Goal: Task Accomplishment & Management: Manage account settings

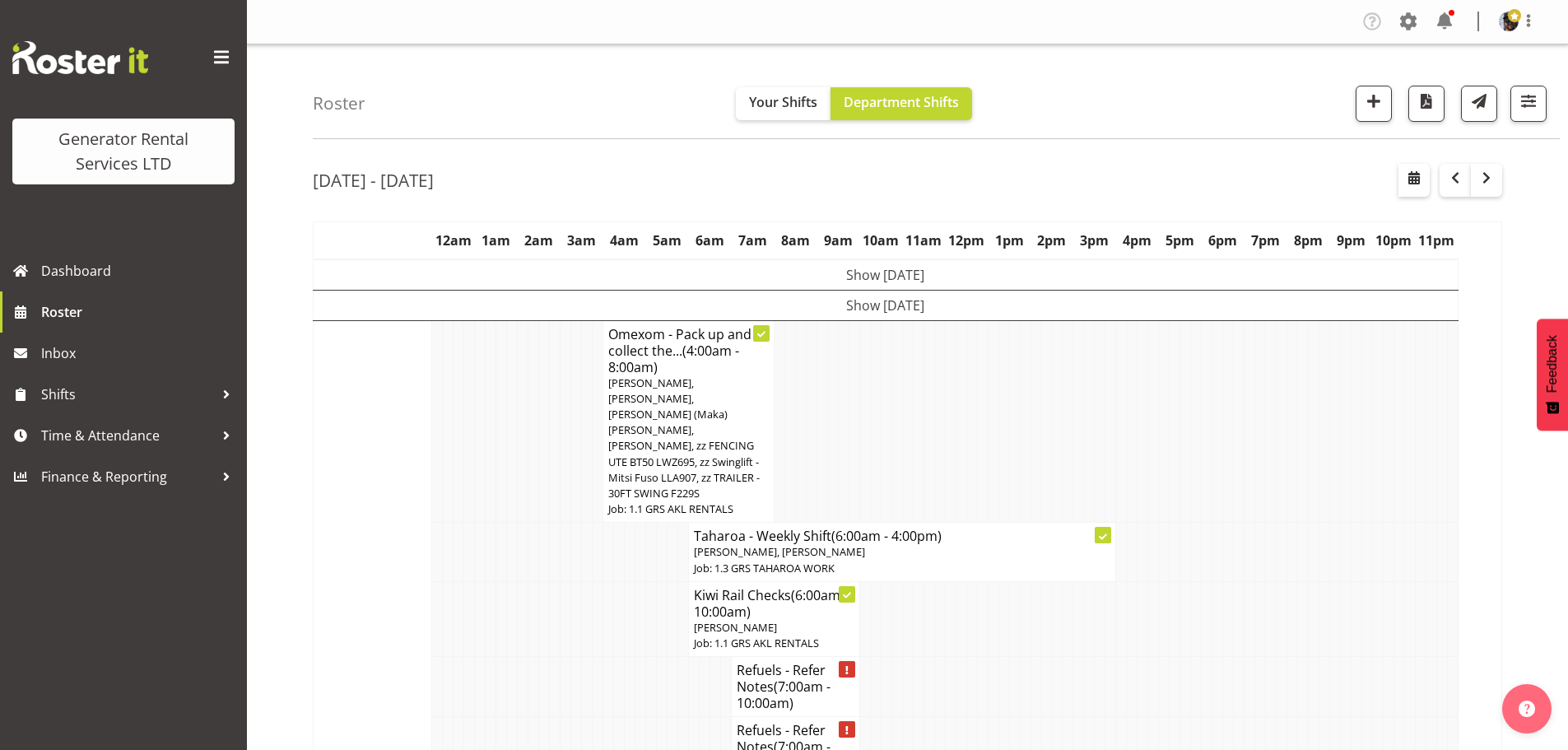
scroll to position [1152, 0]
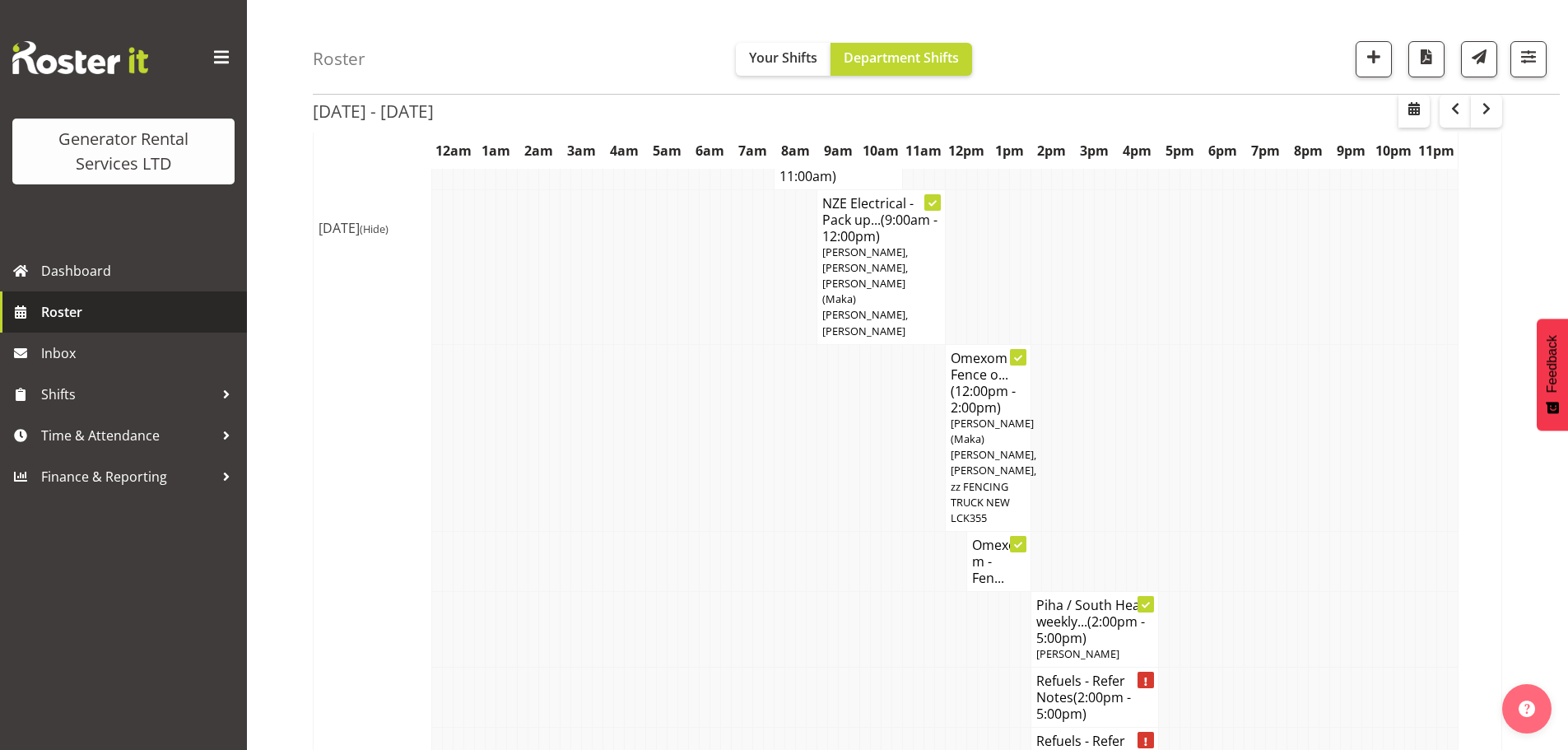
click at [141, 328] on link "Roster" at bounding box center [123, 311] width 247 height 41
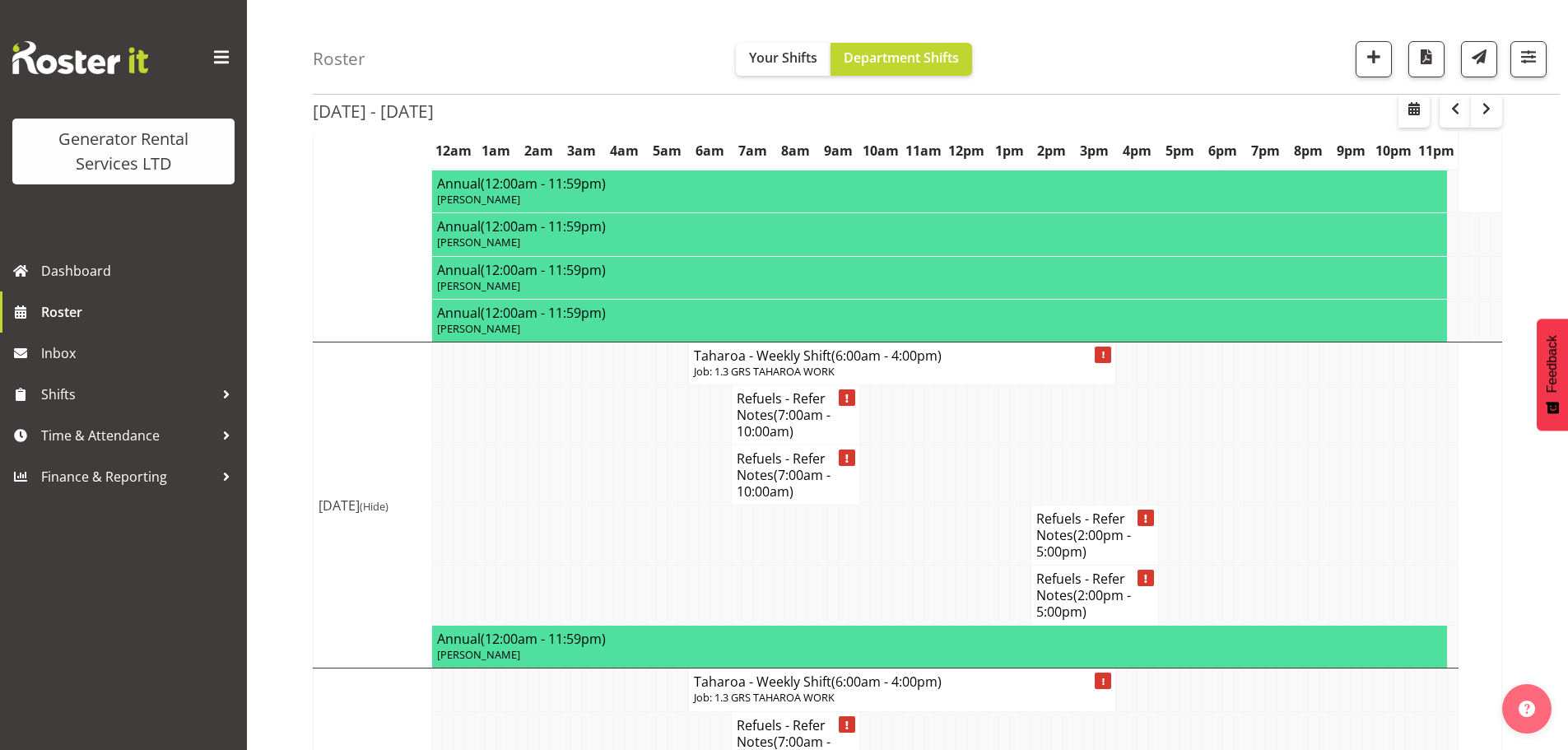
scroll to position [4601, 0]
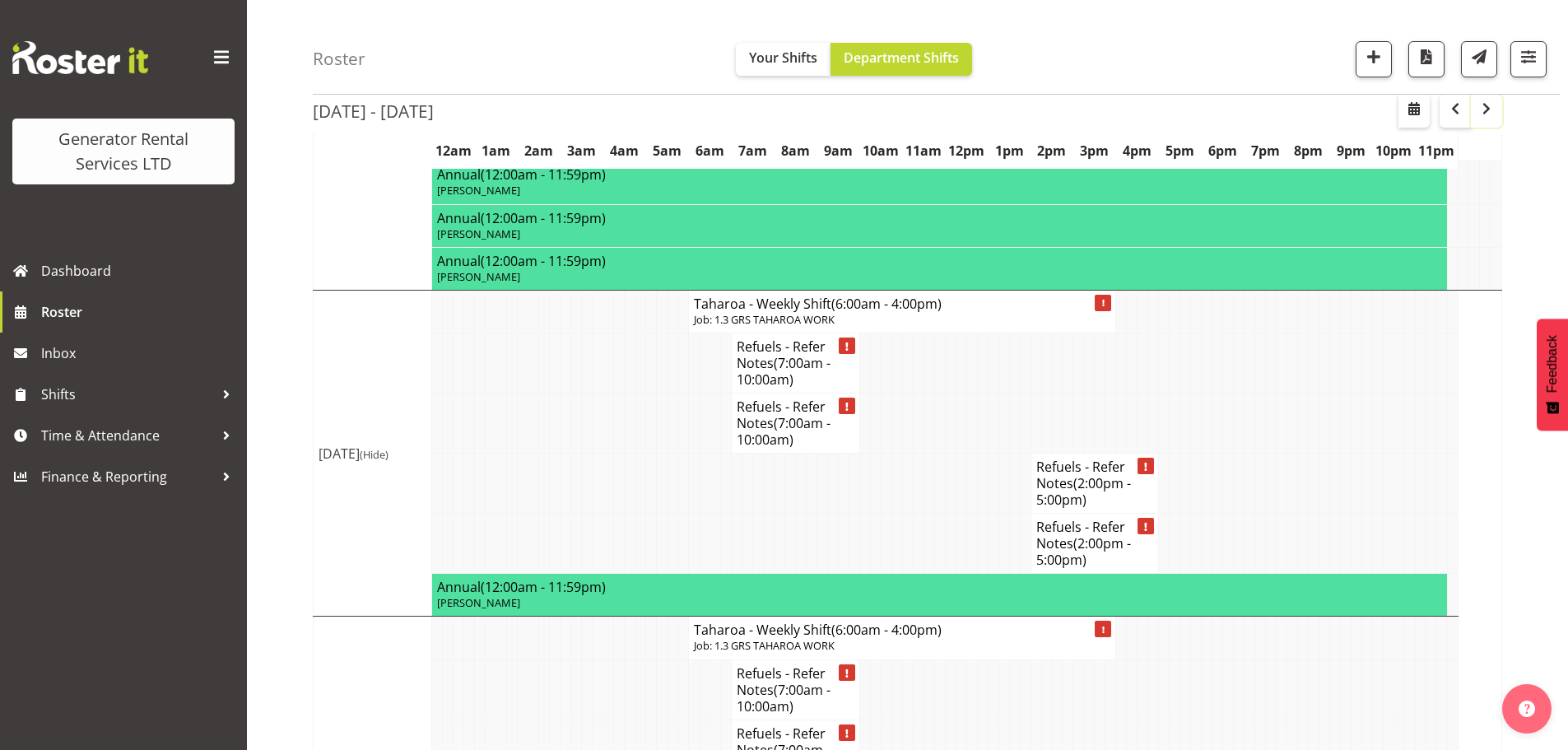
click at [1481, 118] on span "button" at bounding box center [1486, 109] width 20 height 20
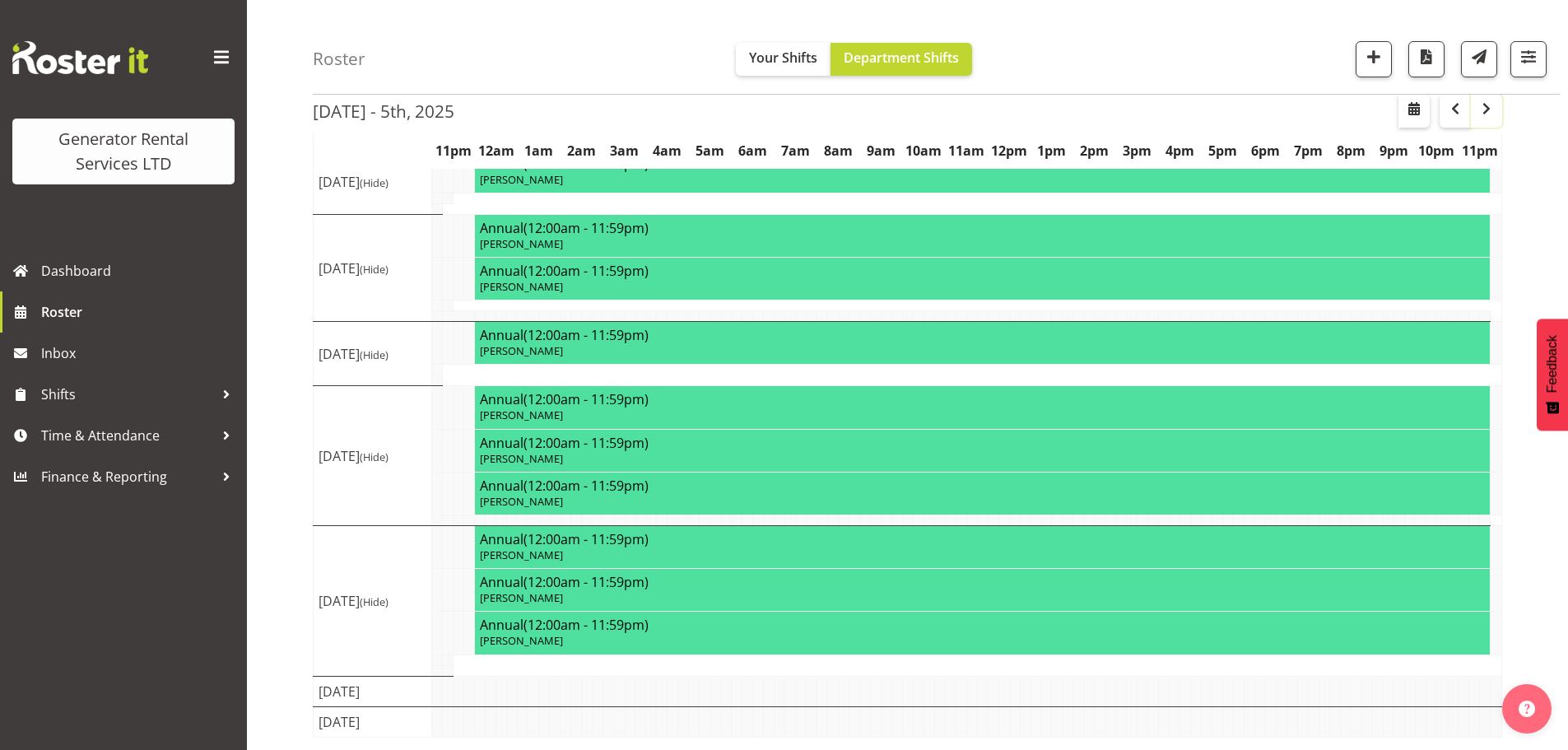
click at [1484, 114] on span "button" at bounding box center [1486, 109] width 20 height 20
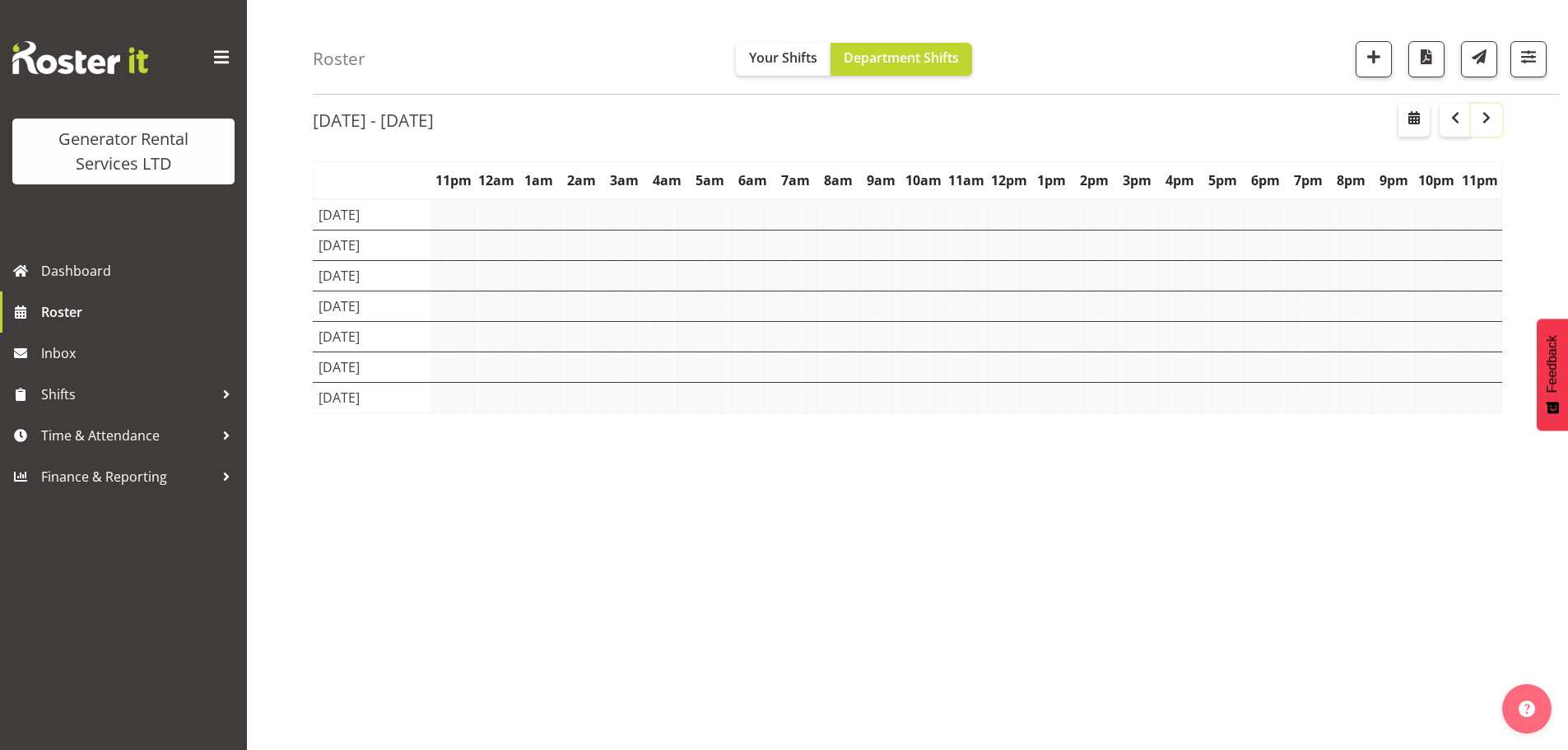
scroll to position [60, 0]
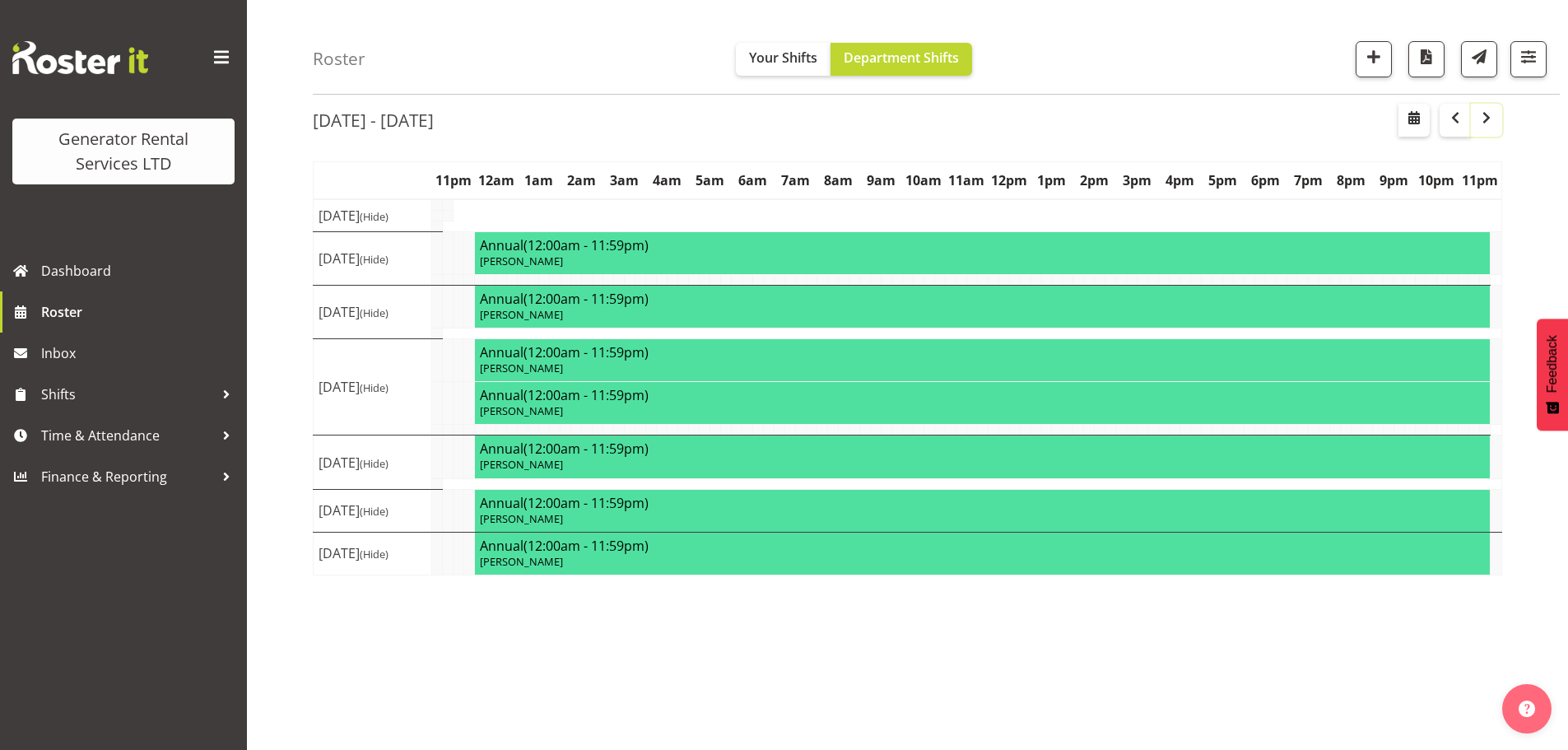
click at [1485, 114] on span "button" at bounding box center [1486, 118] width 20 height 20
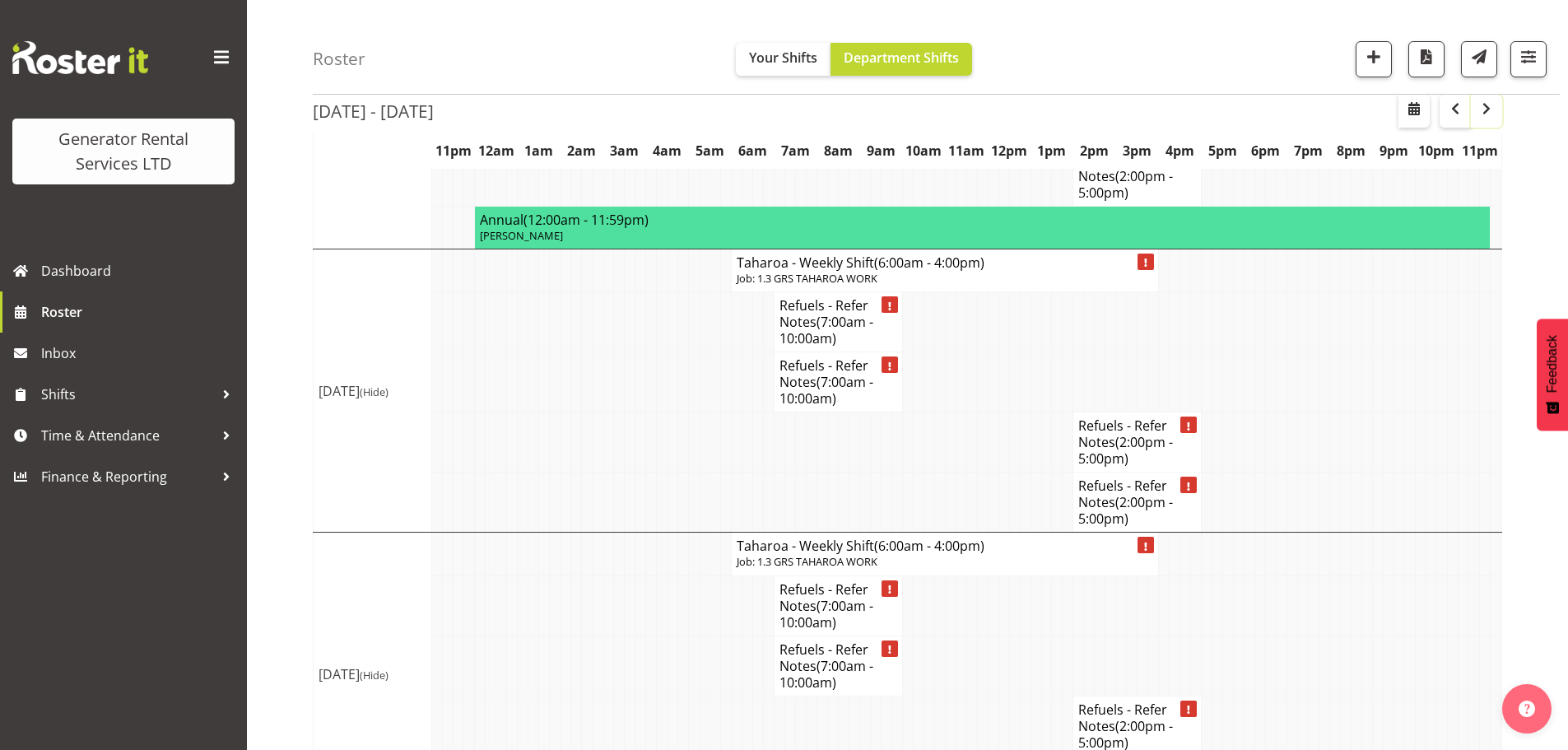
scroll to position [2297, 0]
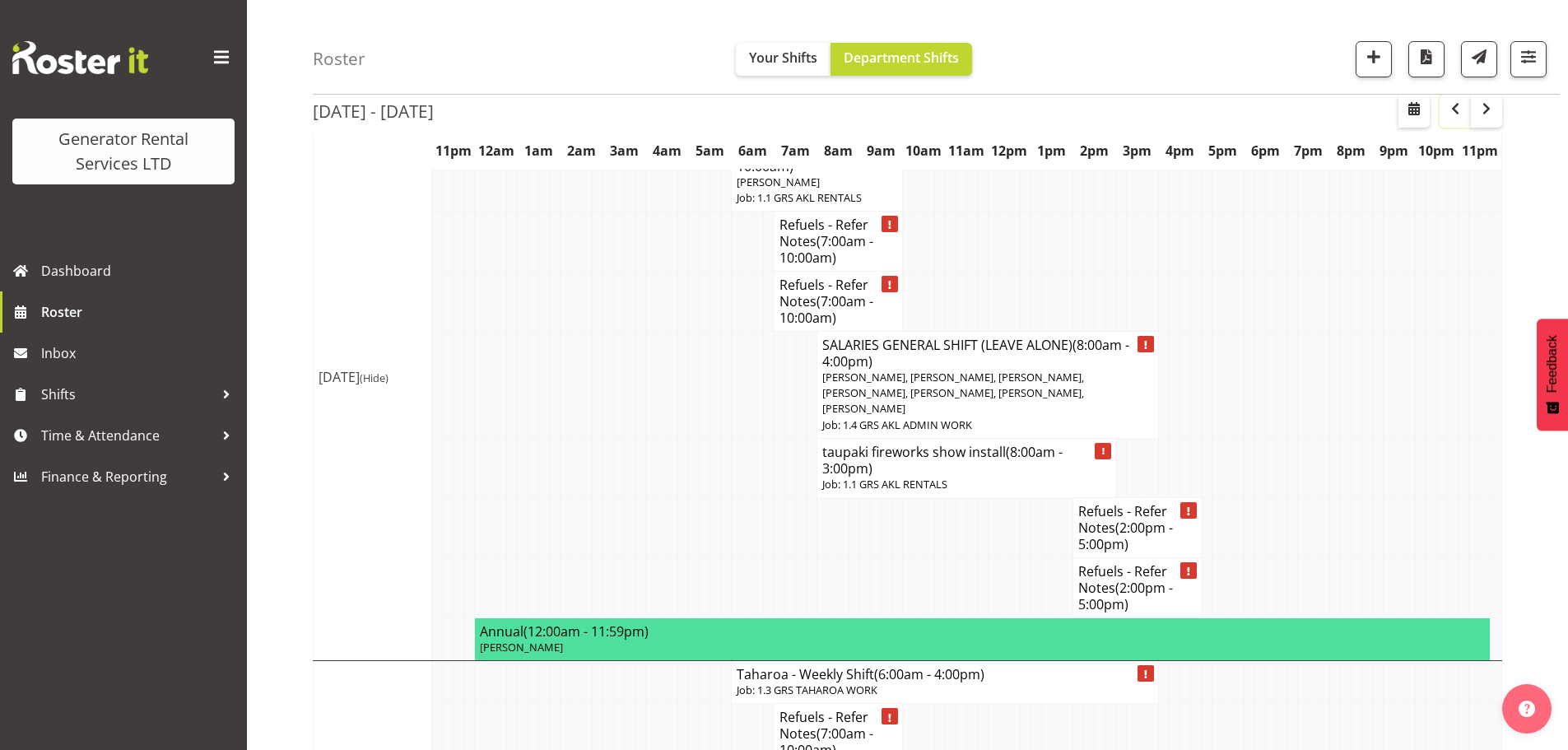
click at [1461, 100] on span "button" at bounding box center [1456, 109] width 20 height 20
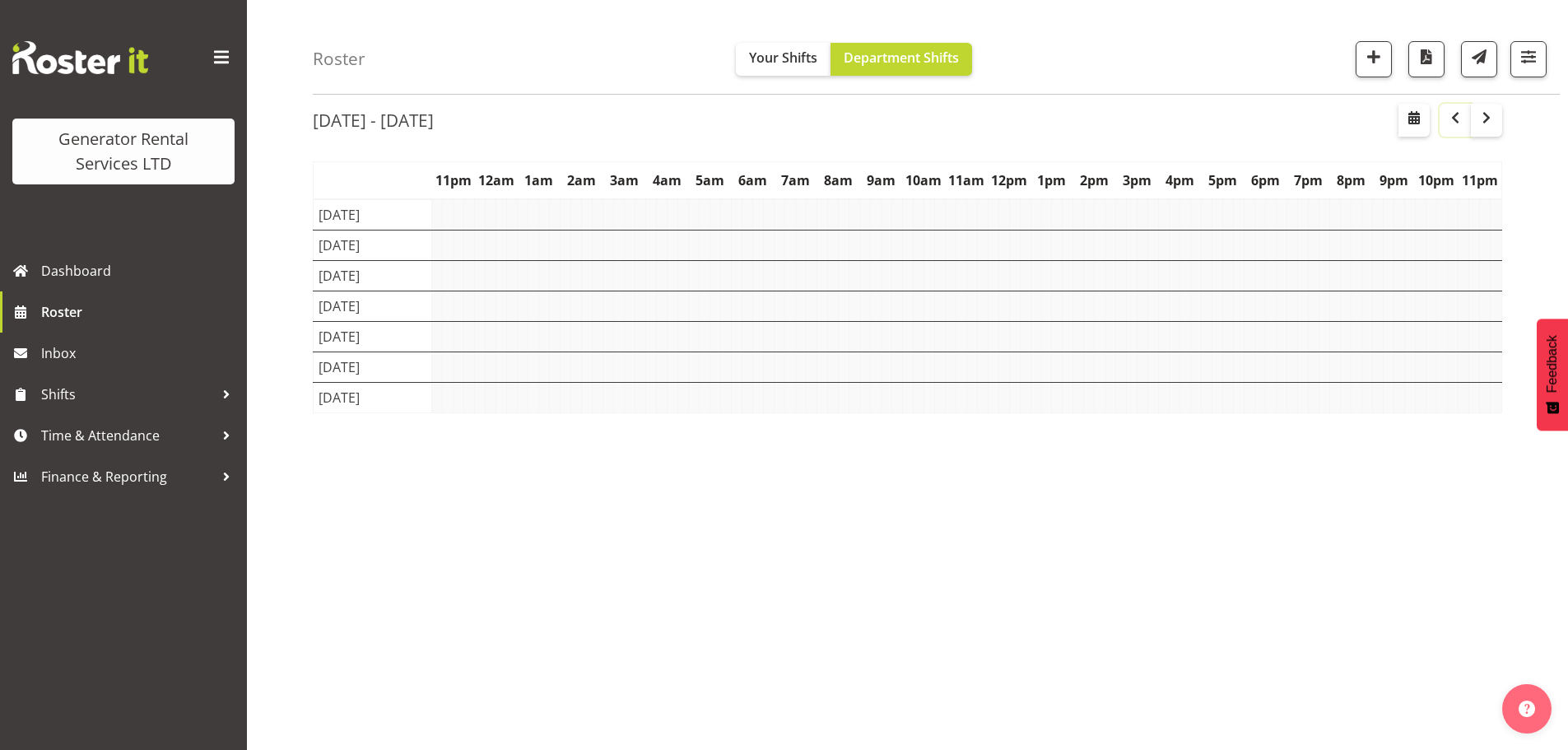
scroll to position [60, 0]
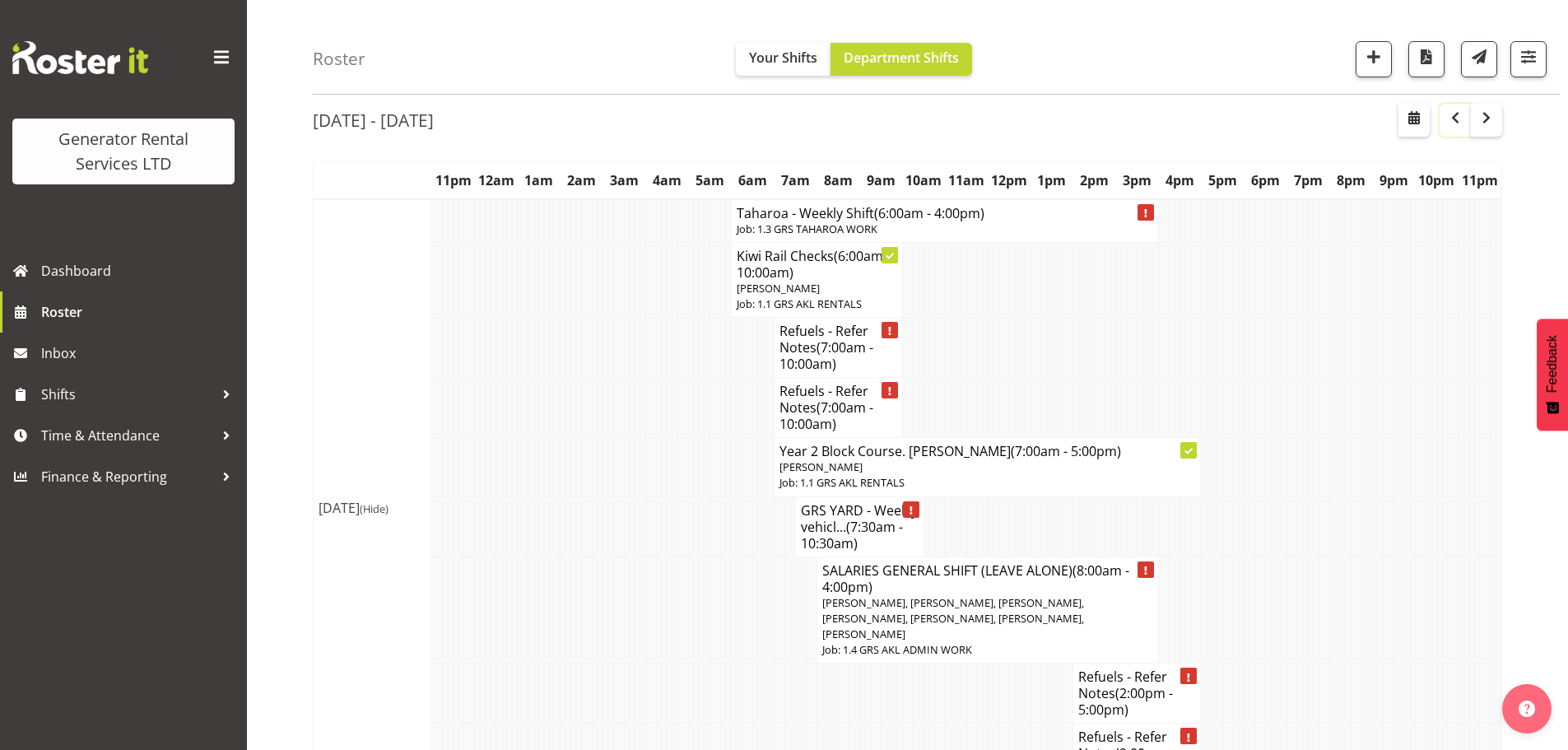
scroll to position [2297, 0]
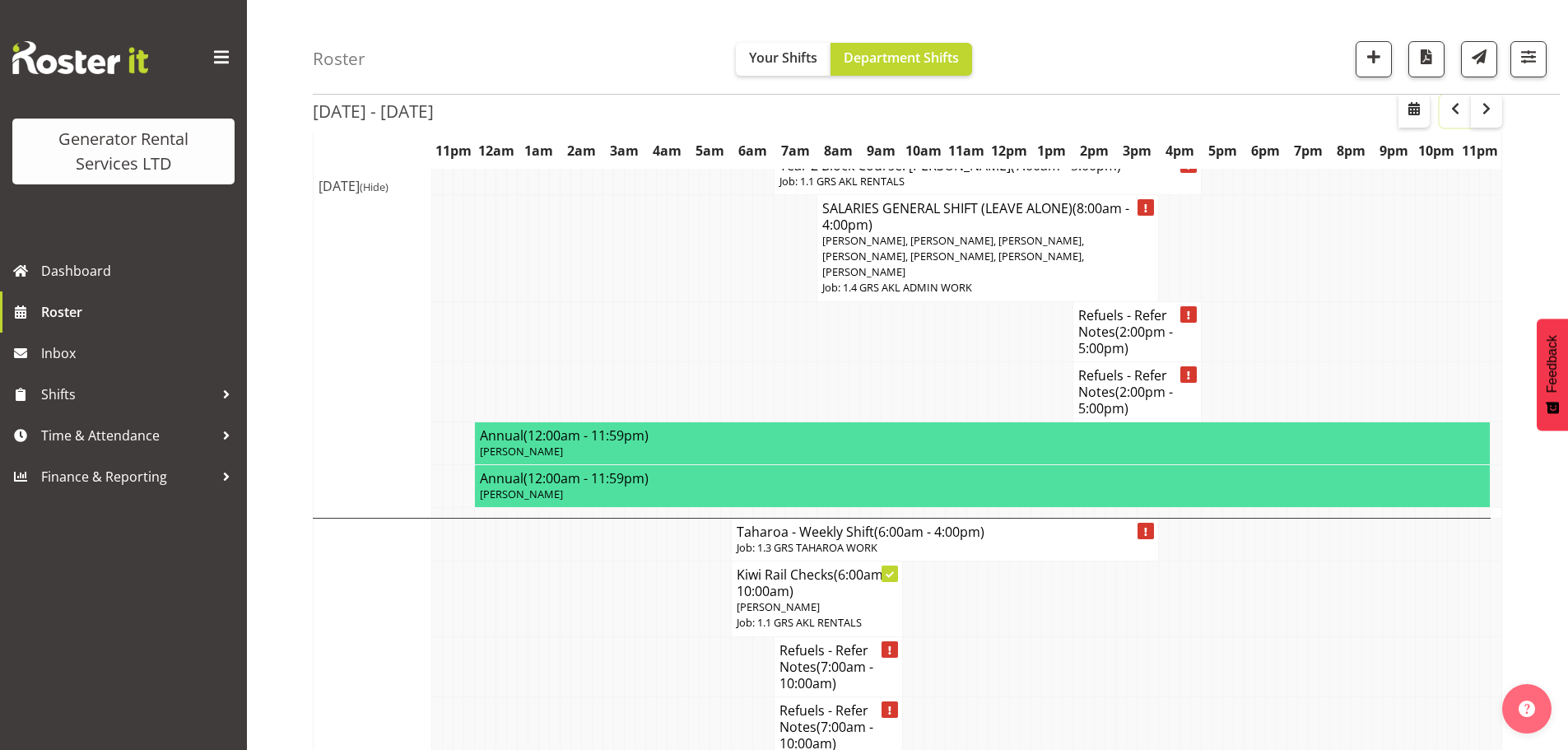
drag, startPoint x: 1455, startPoint y: 119, endPoint x: 1455, endPoint y: 128, distance: 9.0
click at [1455, 128] on div "Oct 6th - 12th, 2025" at bounding box center [908, 114] width 1190 height 38
click at [1452, 107] on span "button" at bounding box center [1456, 109] width 20 height 20
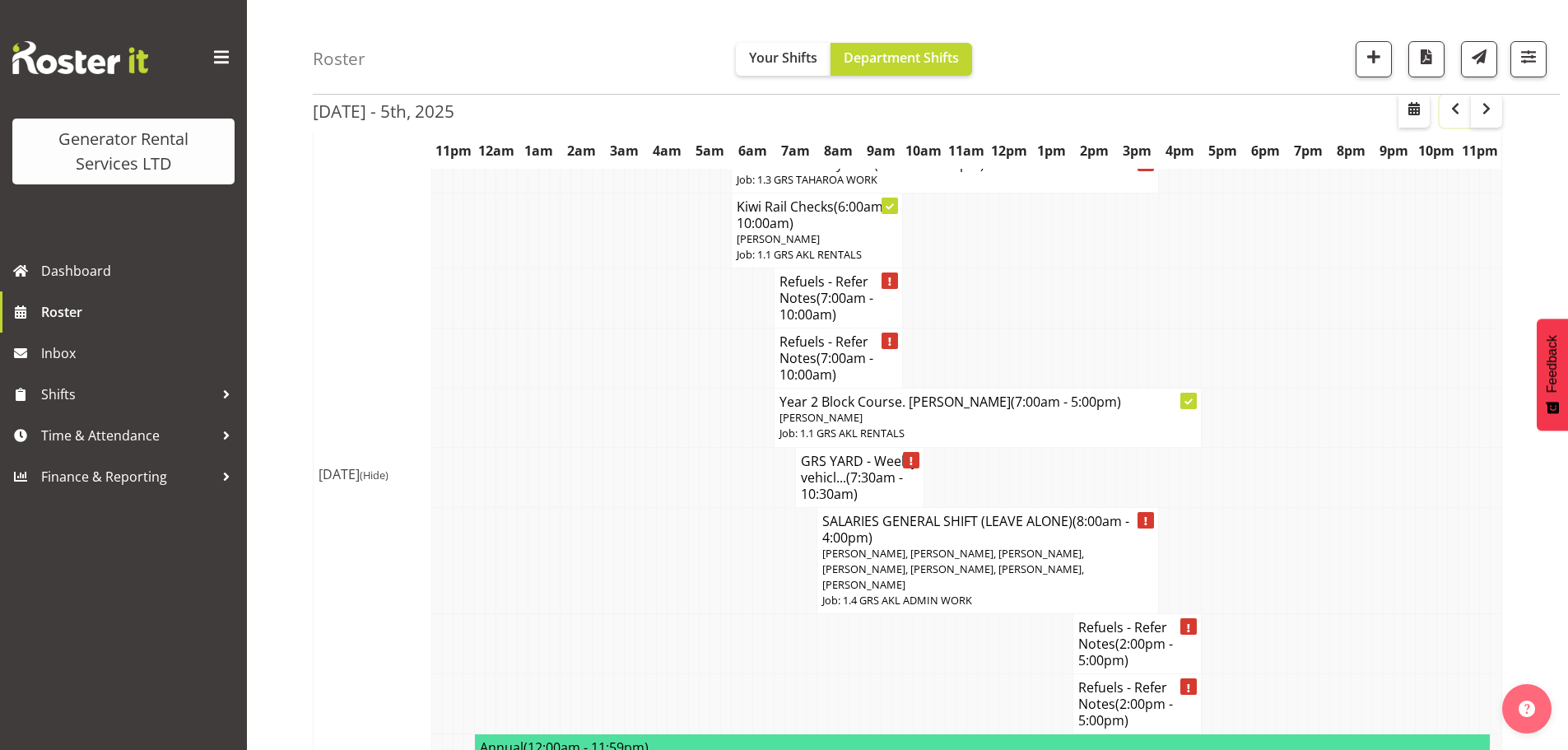
scroll to position [2188, 0]
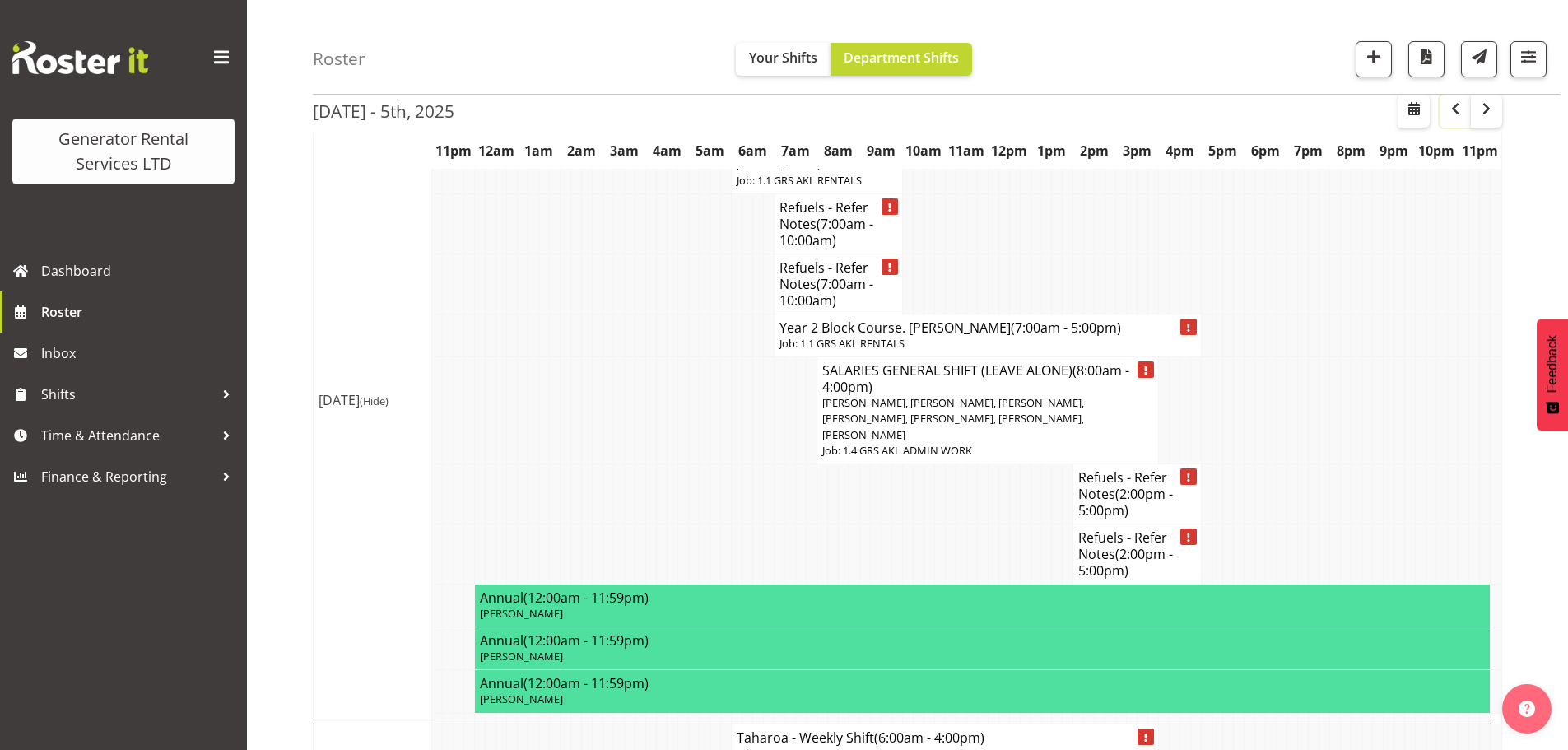
click at [1457, 108] on span "button" at bounding box center [1456, 109] width 20 height 20
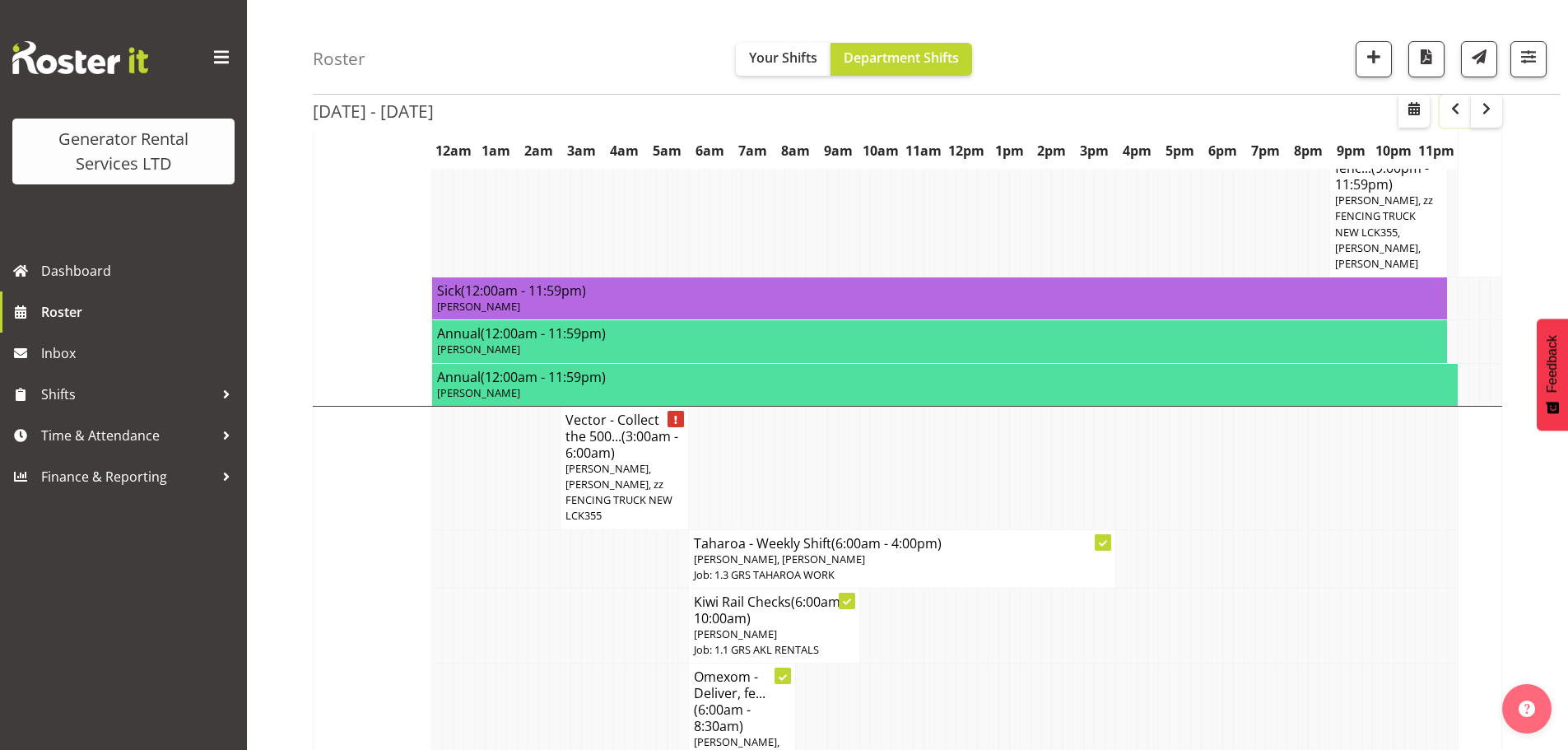
scroll to position [2024, 0]
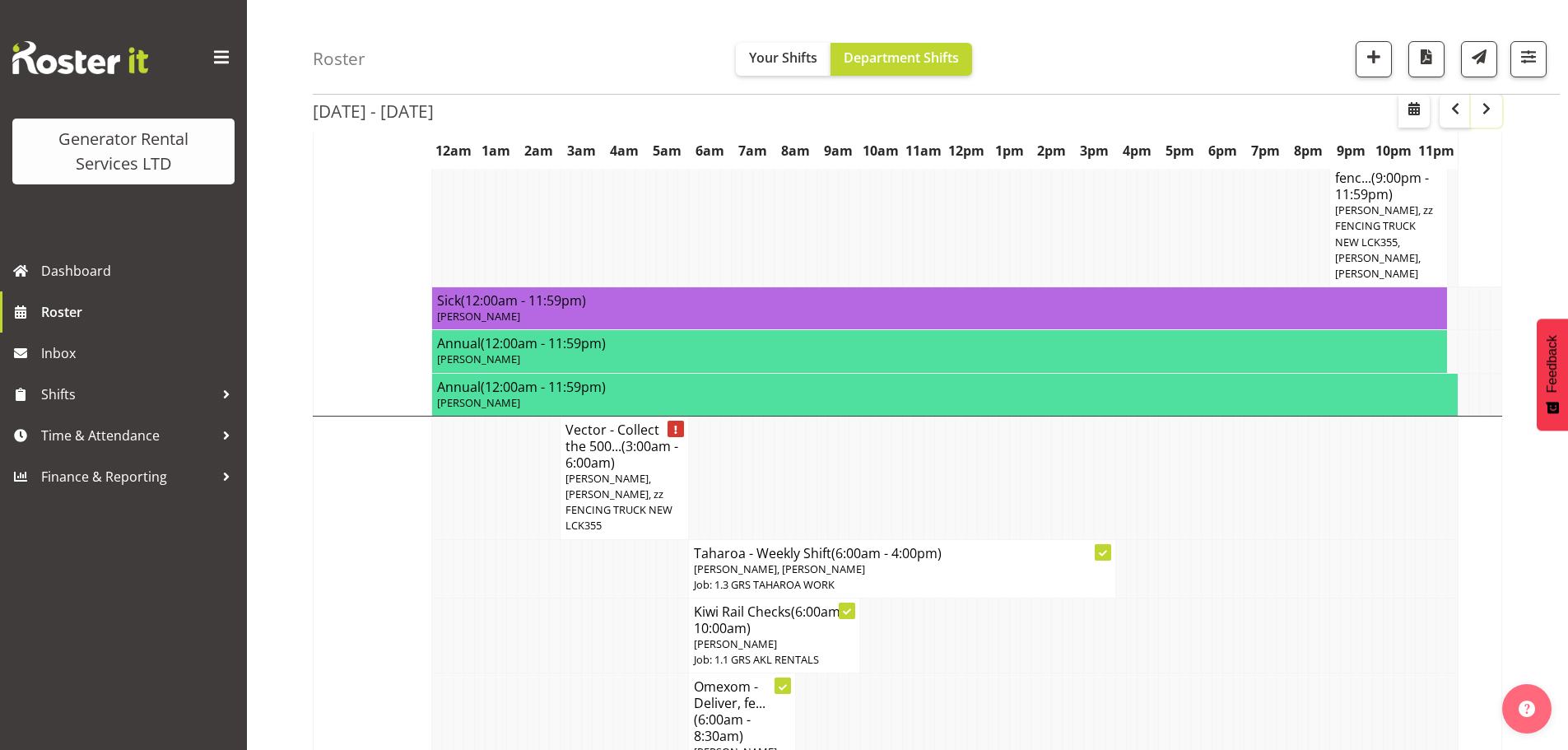
click at [1479, 112] on span "button" at bounding box center [1486, 109] width 20 height 20
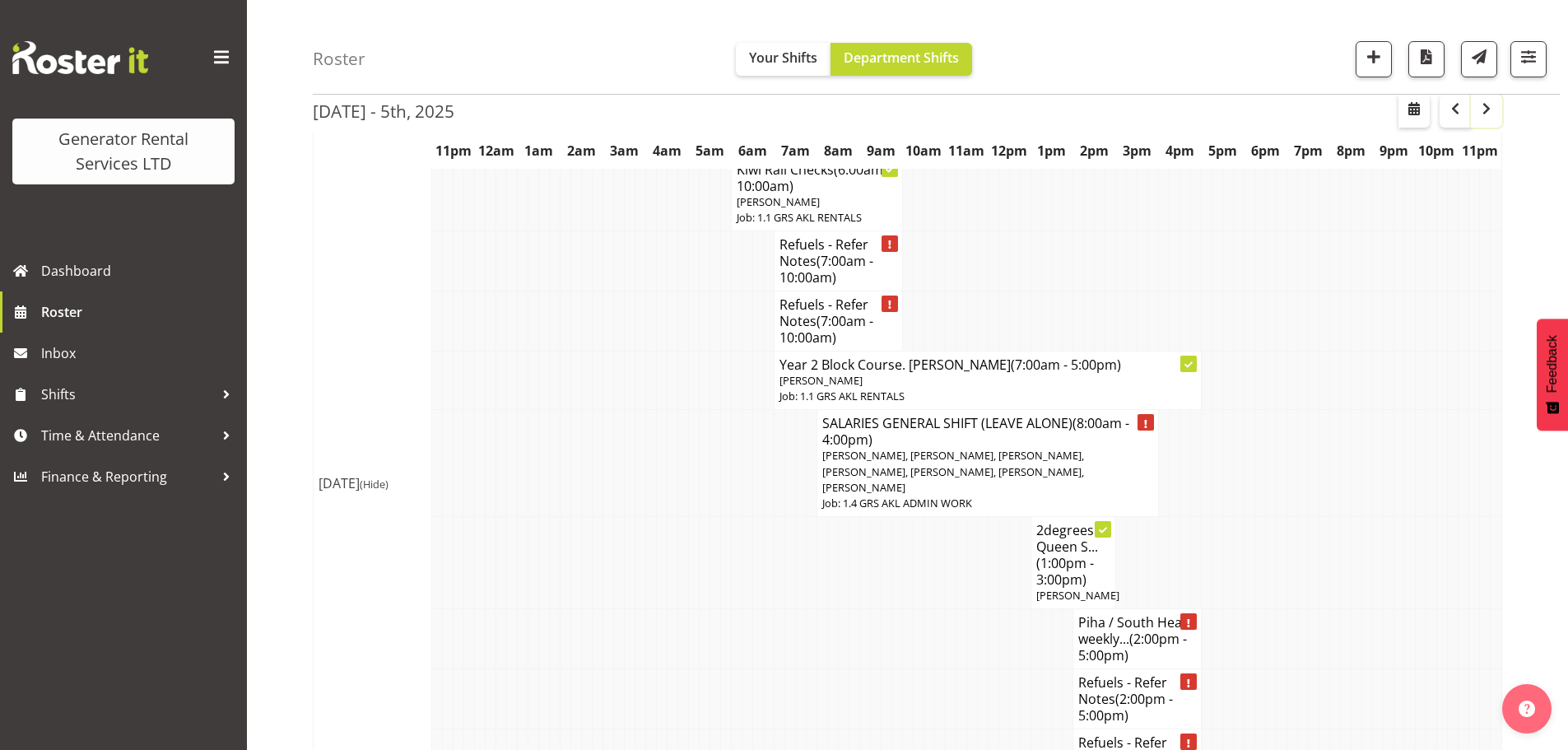
scroll to position [1114, 0]
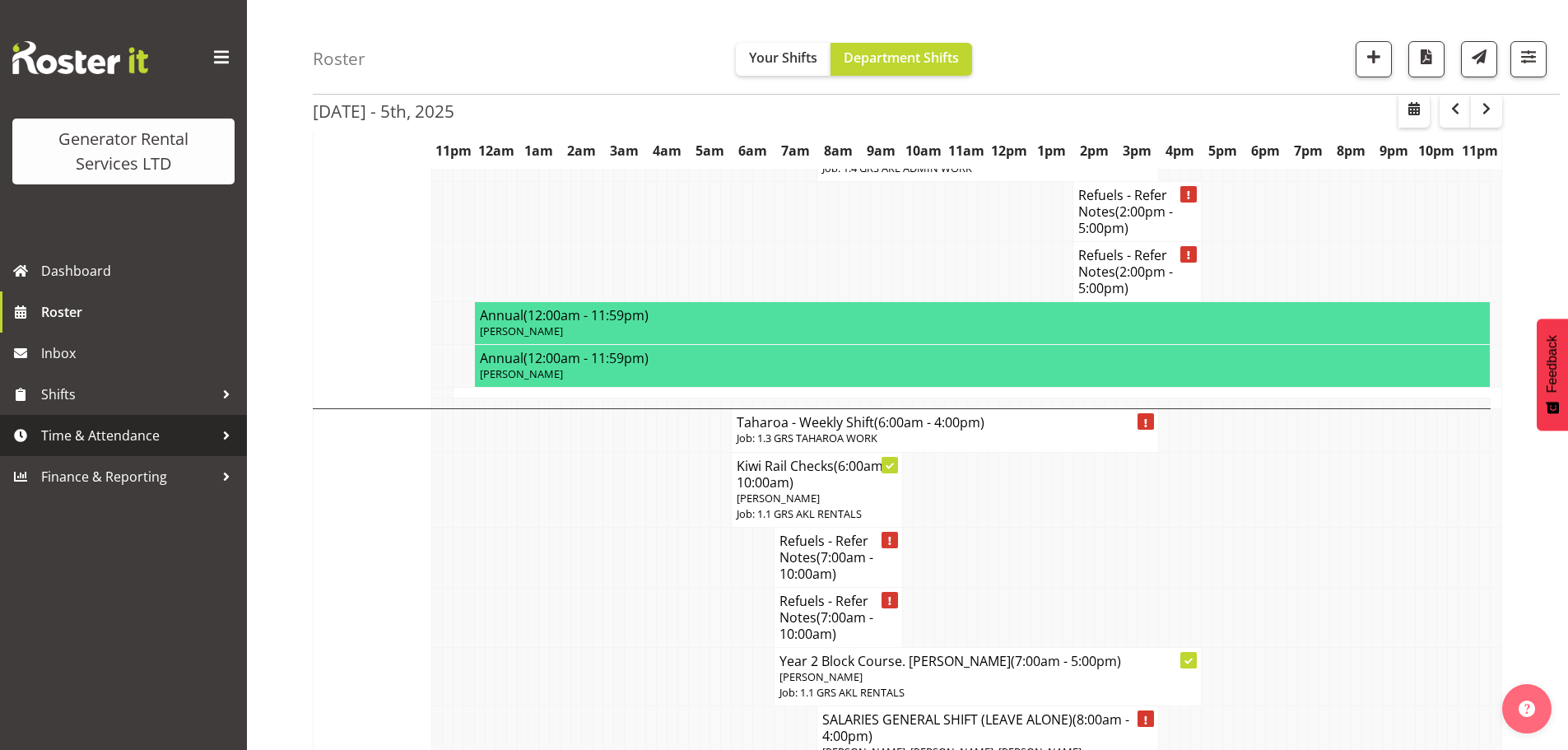
click at [119, 438] on span "Time & Attendance" at bounding box center [127, 436] width 173 height 25
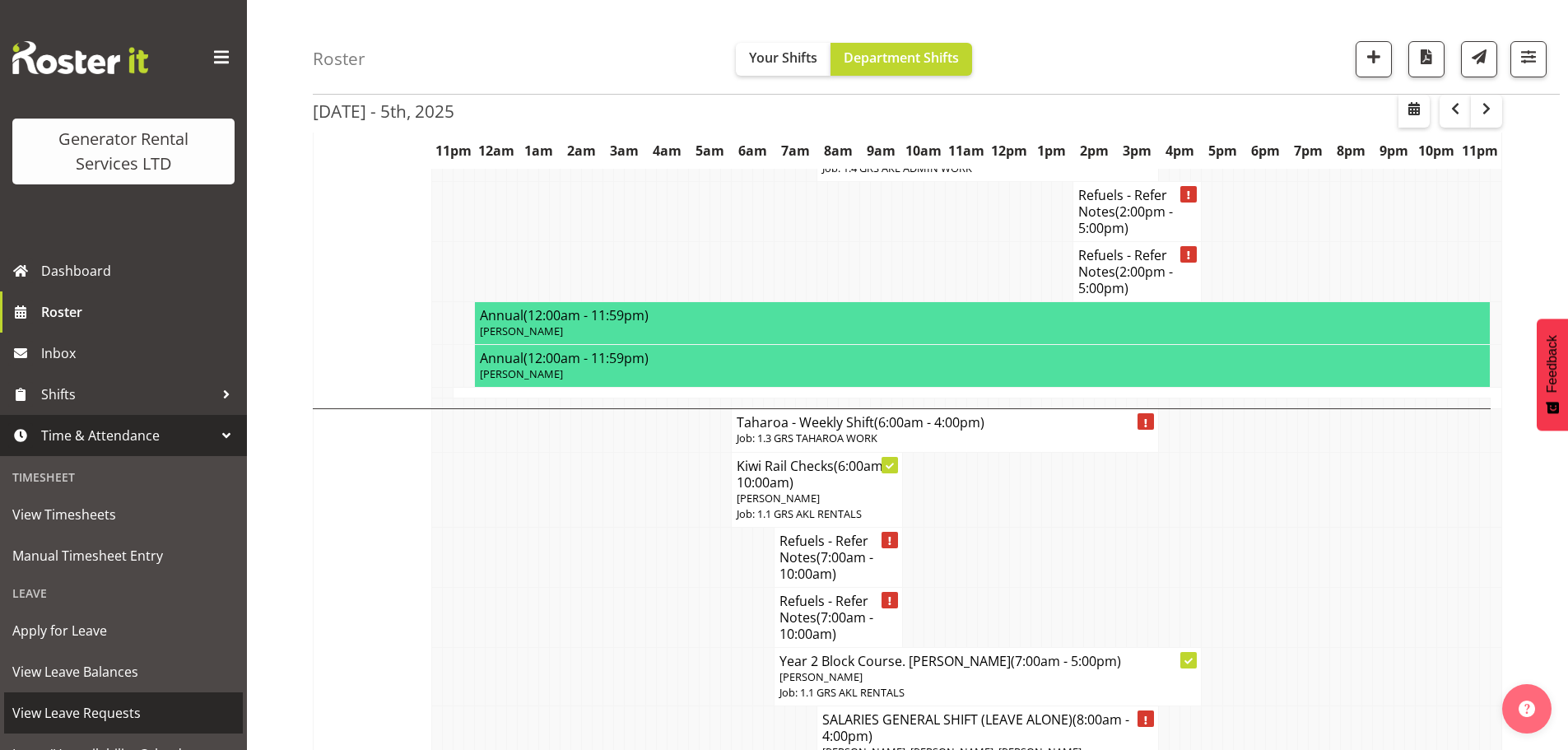
click at [127, 705] on span "View Leave Requests" at bounding box center [123, 713] width 222 height 25
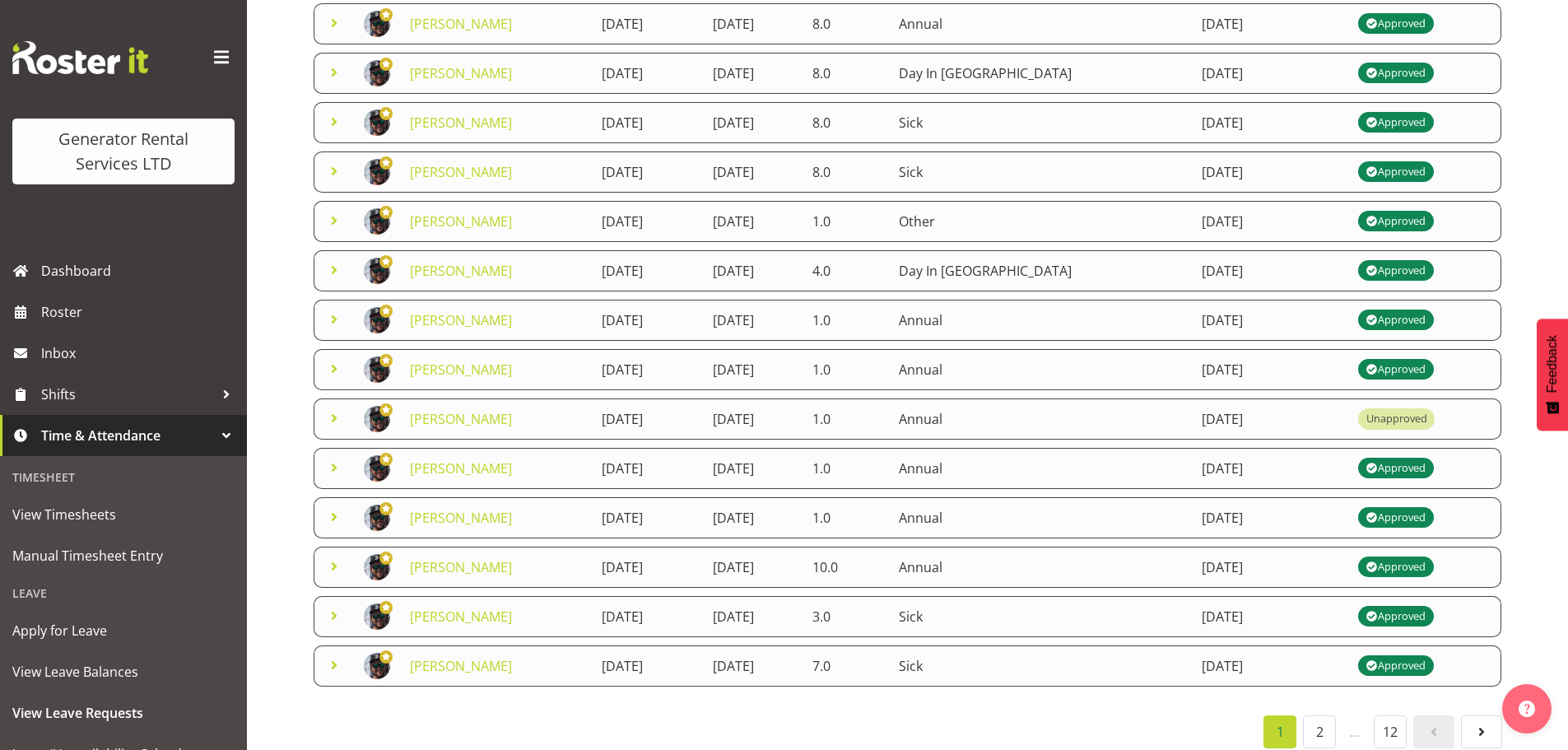
scroll to position [284, 0]
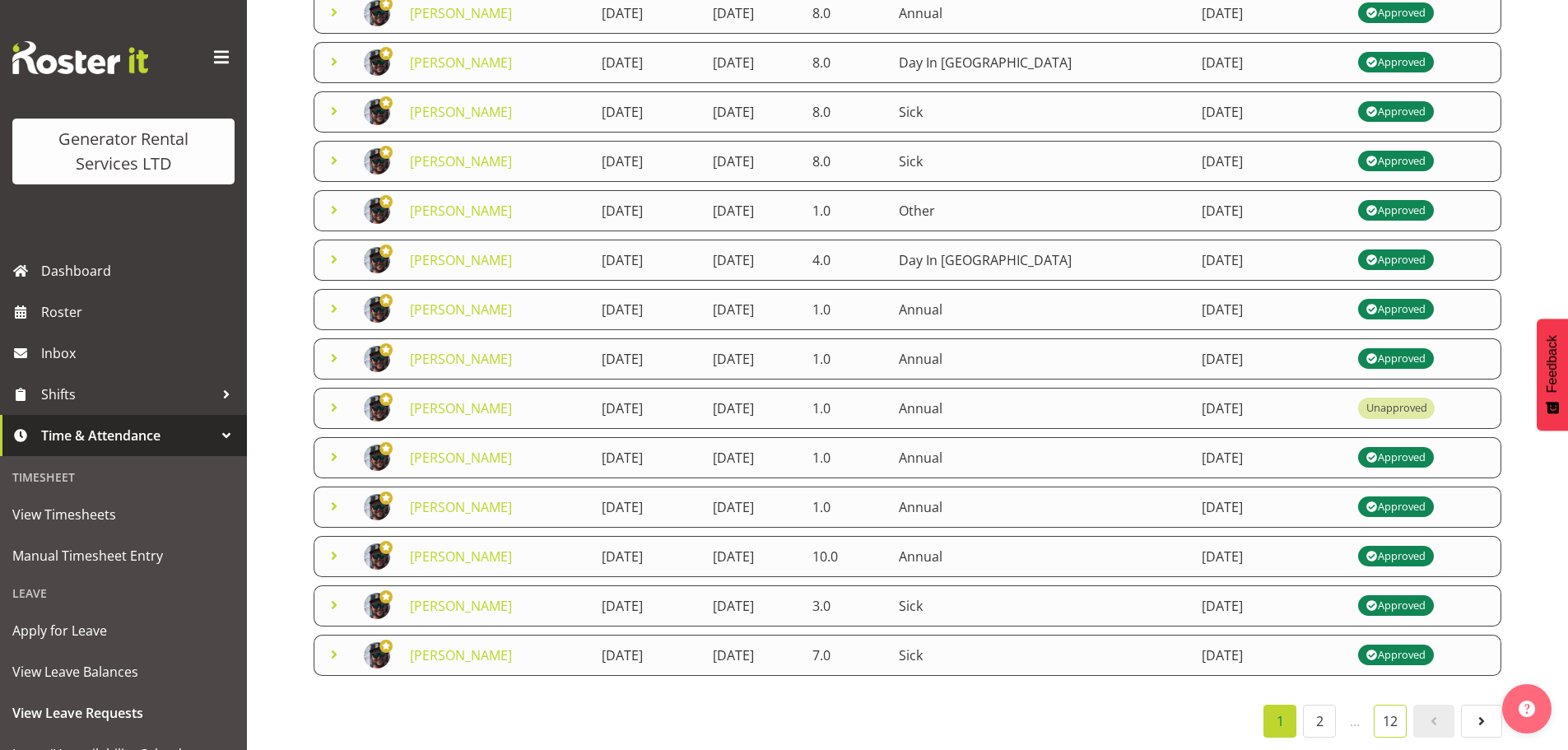
click at [1400, 706] on link "12" at bounding box center [1391, 721] width 33 height 33
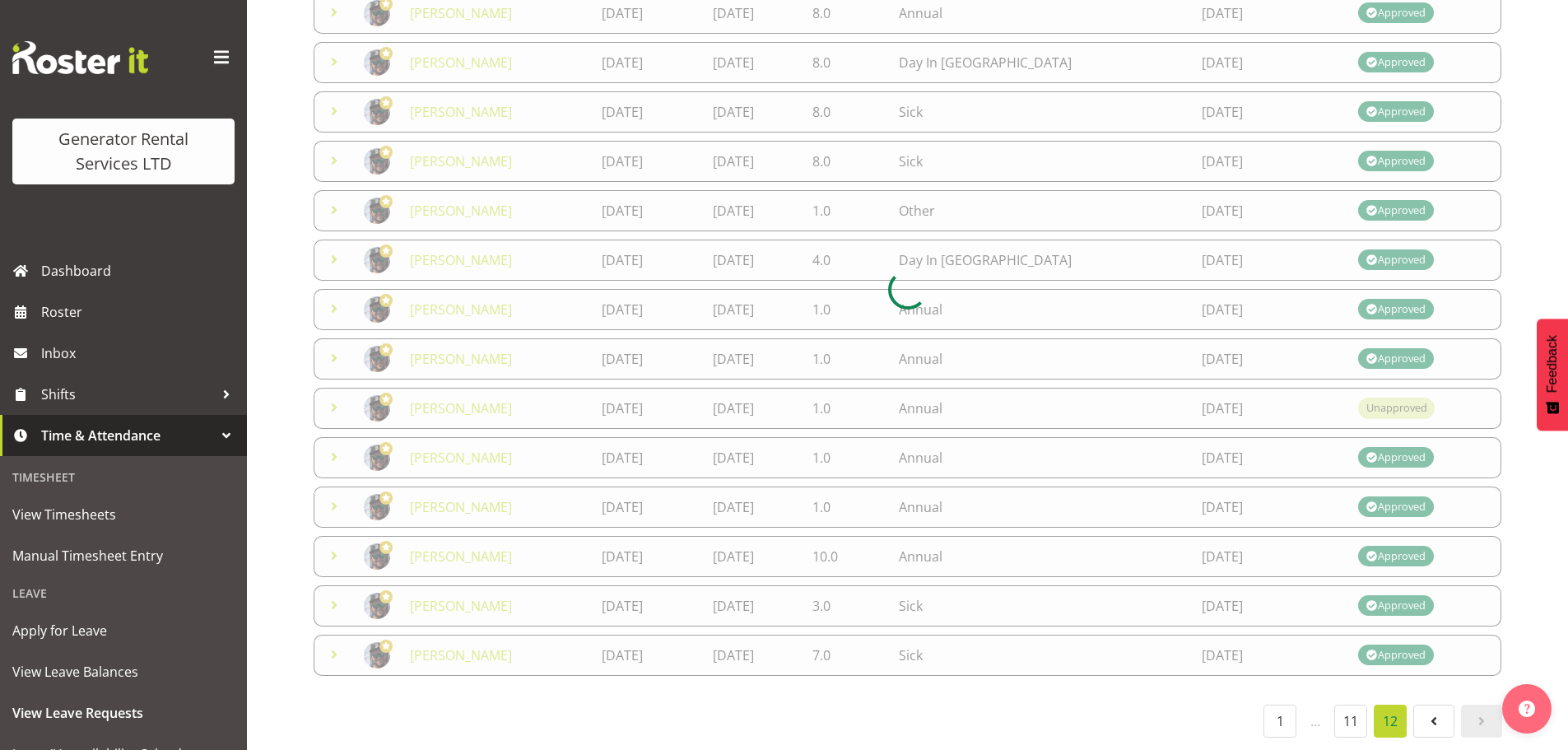
scroll to position [72, 0]
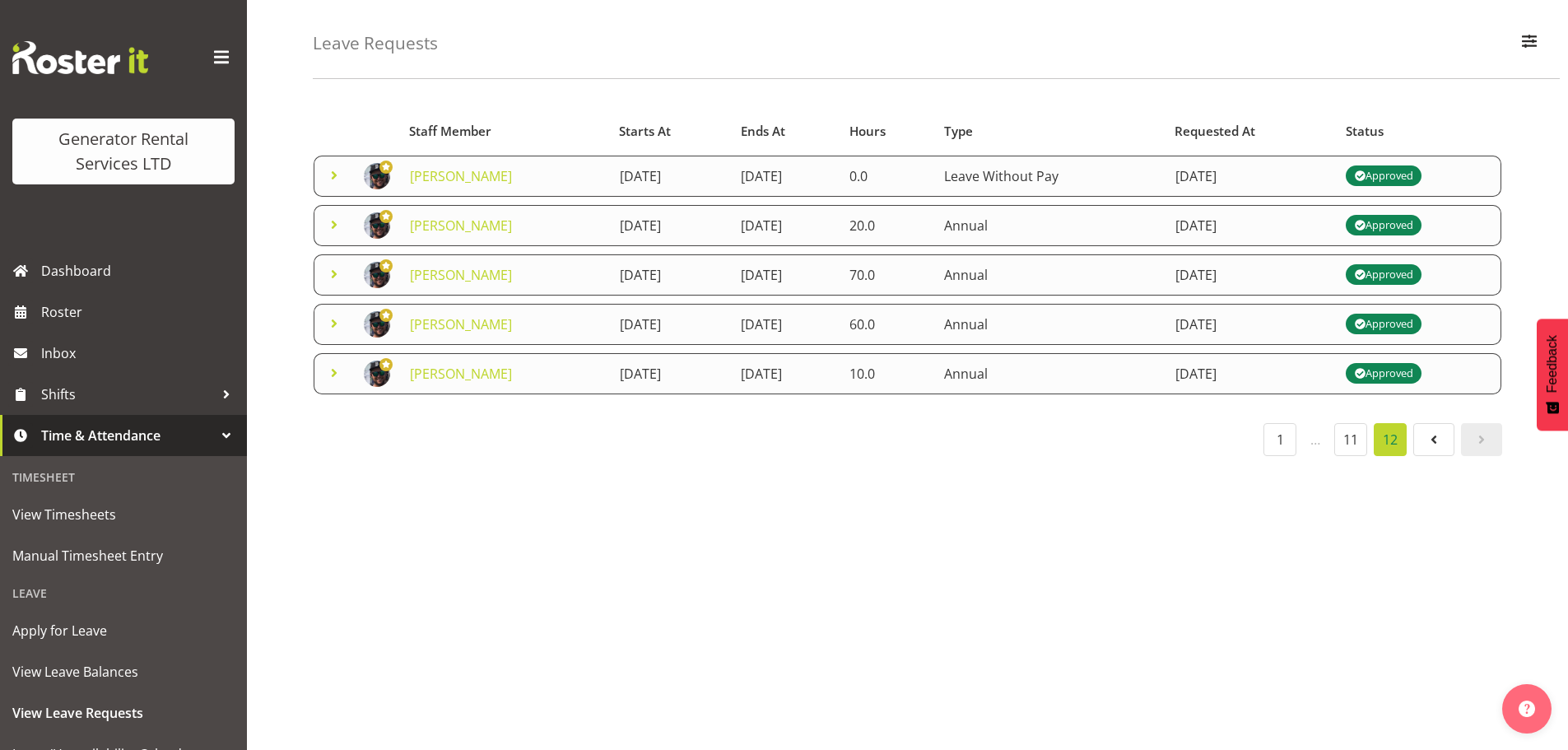
click at [1313, 427] on li "…" at bounding box center [1316, 440] width 32 height 33
click at [1280, 432] on link "1" at bounding box center [1280, 440] width 33 height 33
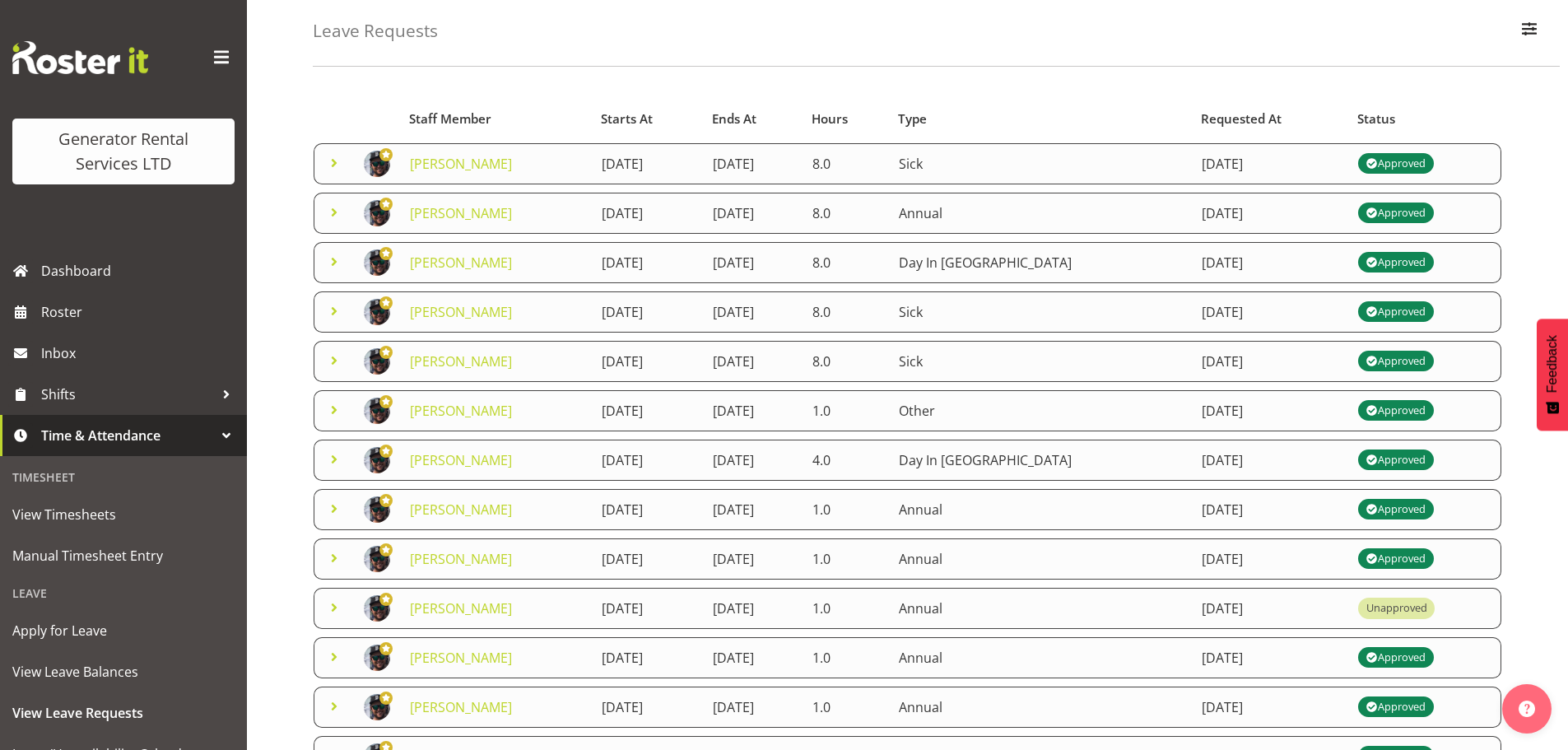
click at [1316, 420] on td "21st May 2025" at bounding box center [1270, 410] width 156 height 41
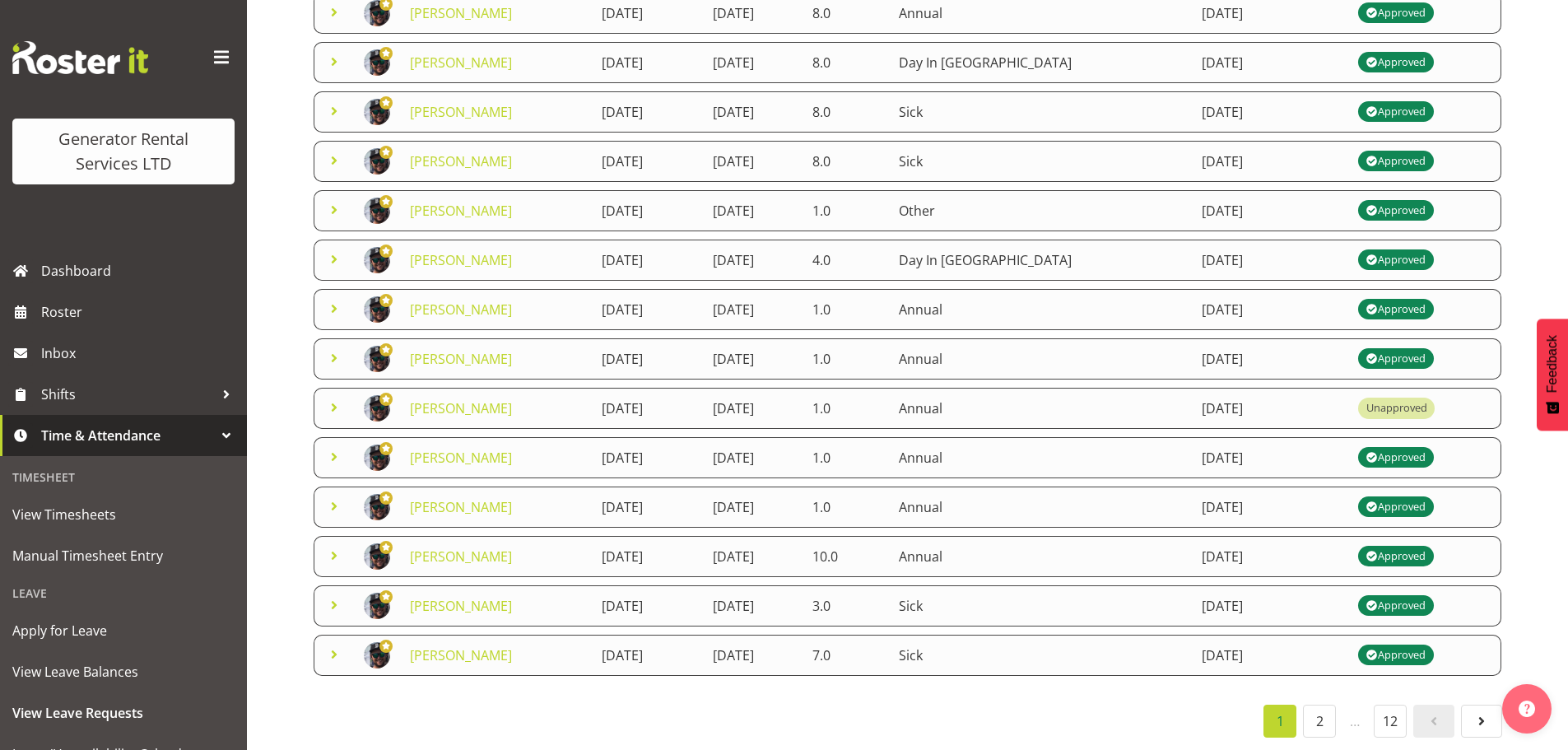
scroll to position [284, 0]
click at [1324, 709] on link "2" at bounding box center [1320, 721] width 33 height 33
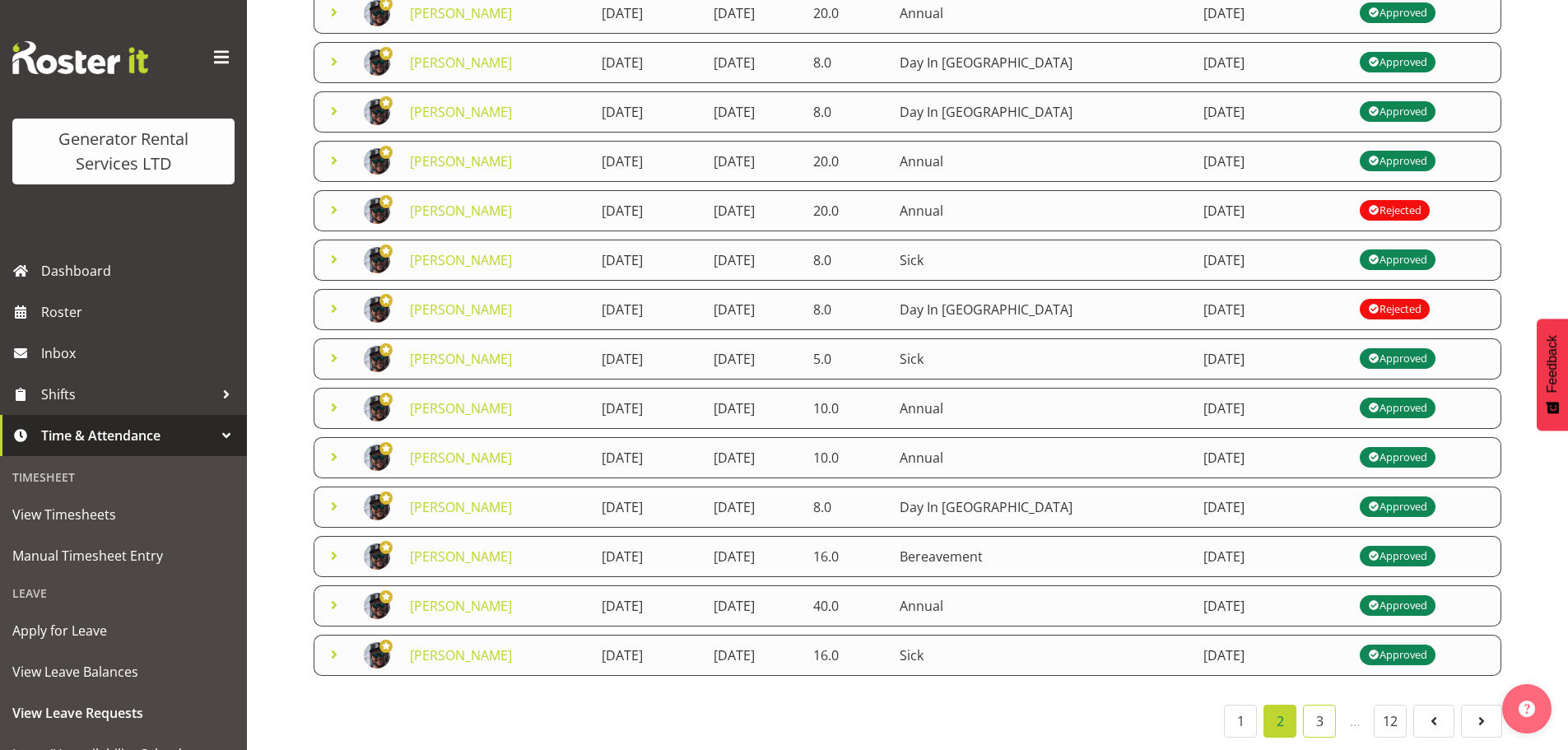
click at [1312, 715] on link "3" at bounding box center [1320, 721] width 33 height 33
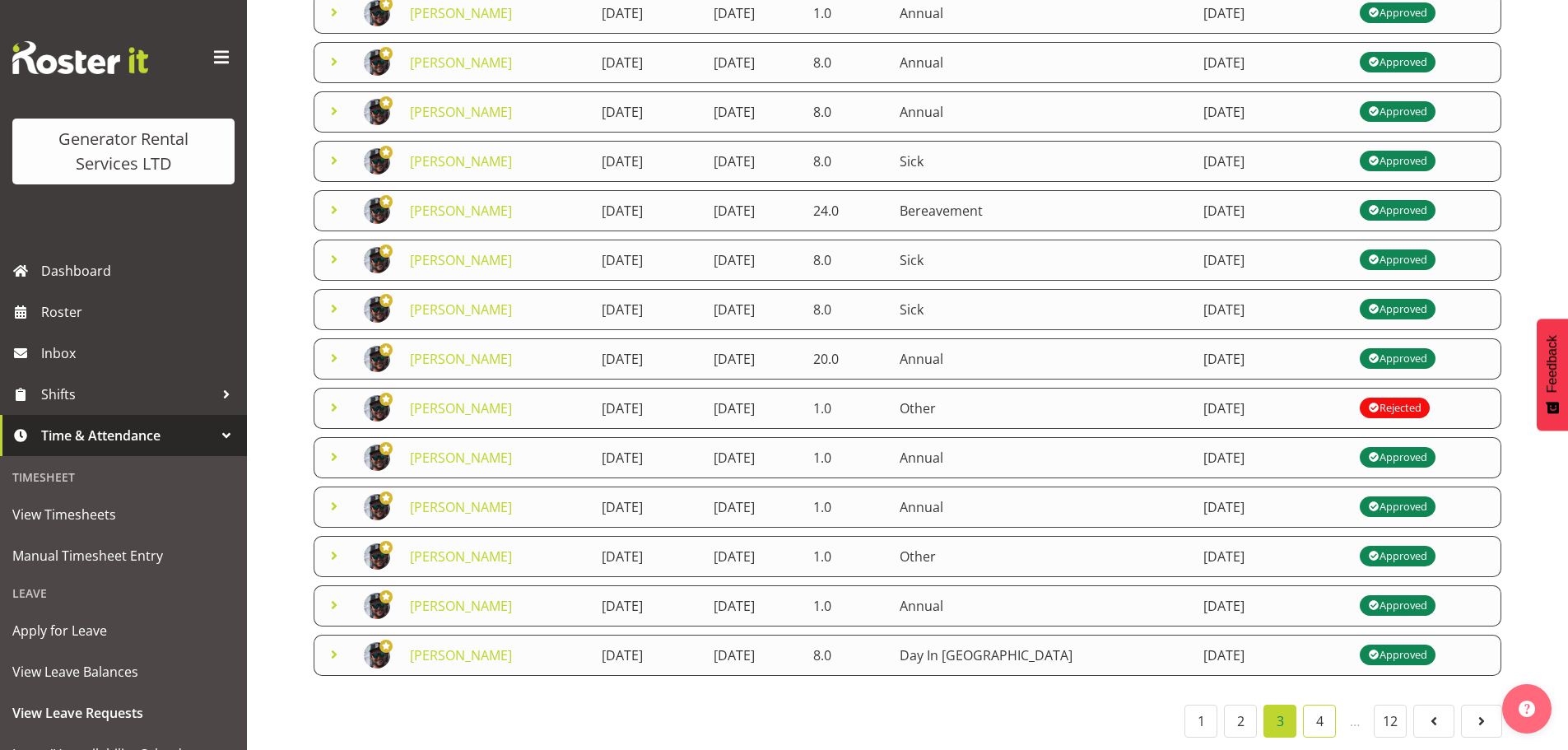
click at [1321, 712] on link "4" at bounding box center [1320, 721] width 33 height 33
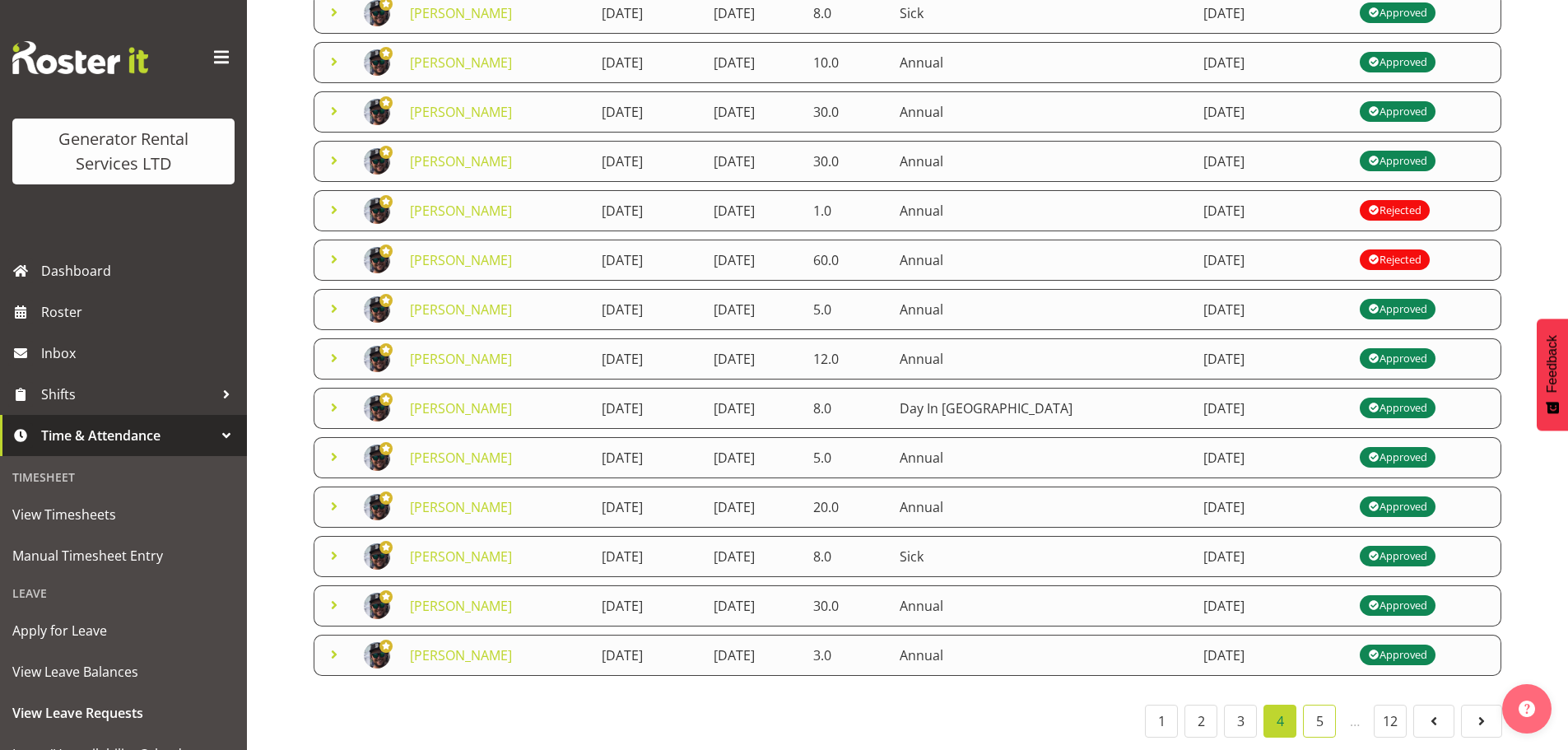
click at [1319, 706] on link "5" at bounding box center [1320, 721] width 33 height 33
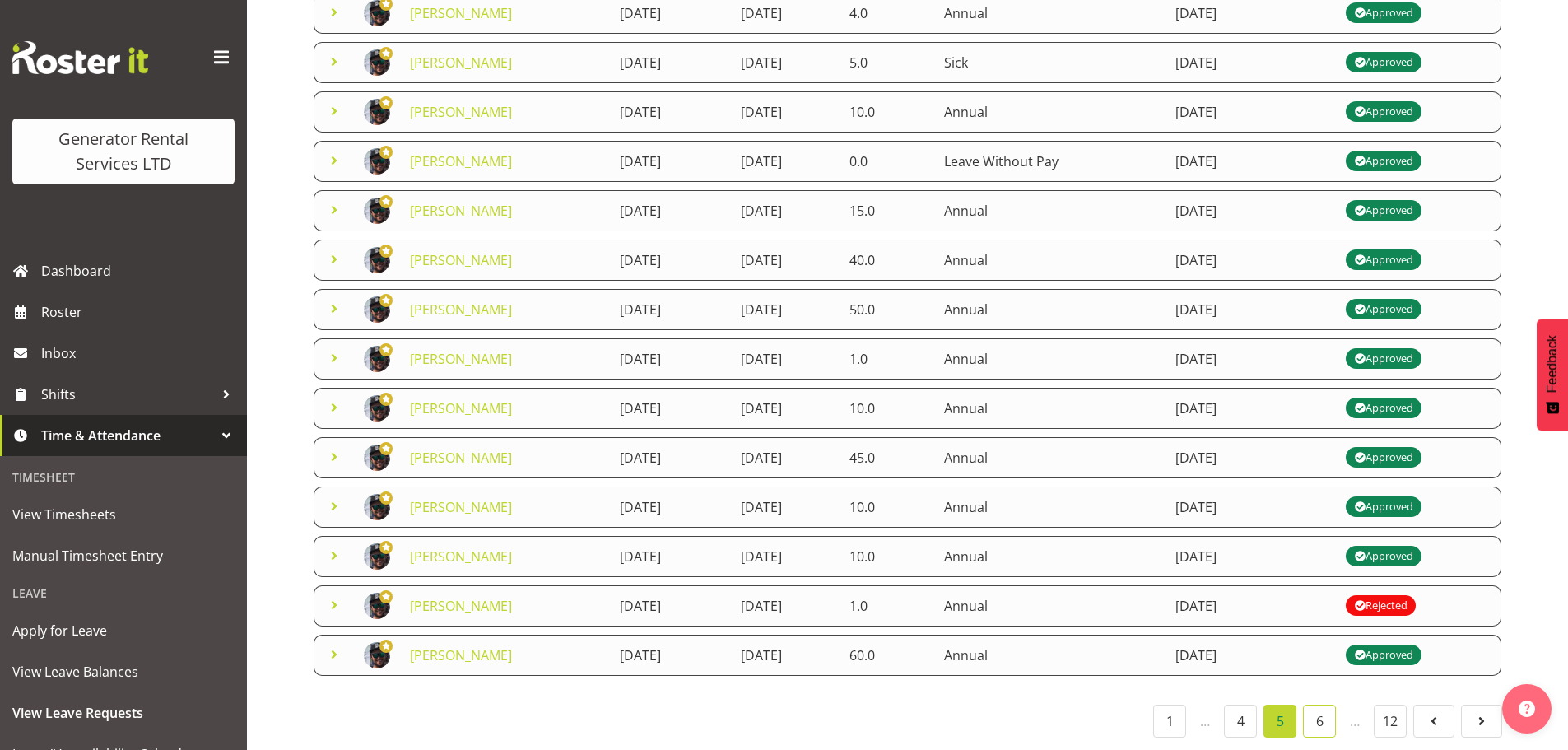
click at [1316, 704] on link "6" at bounding box center [1320, 721] width 33 height 33
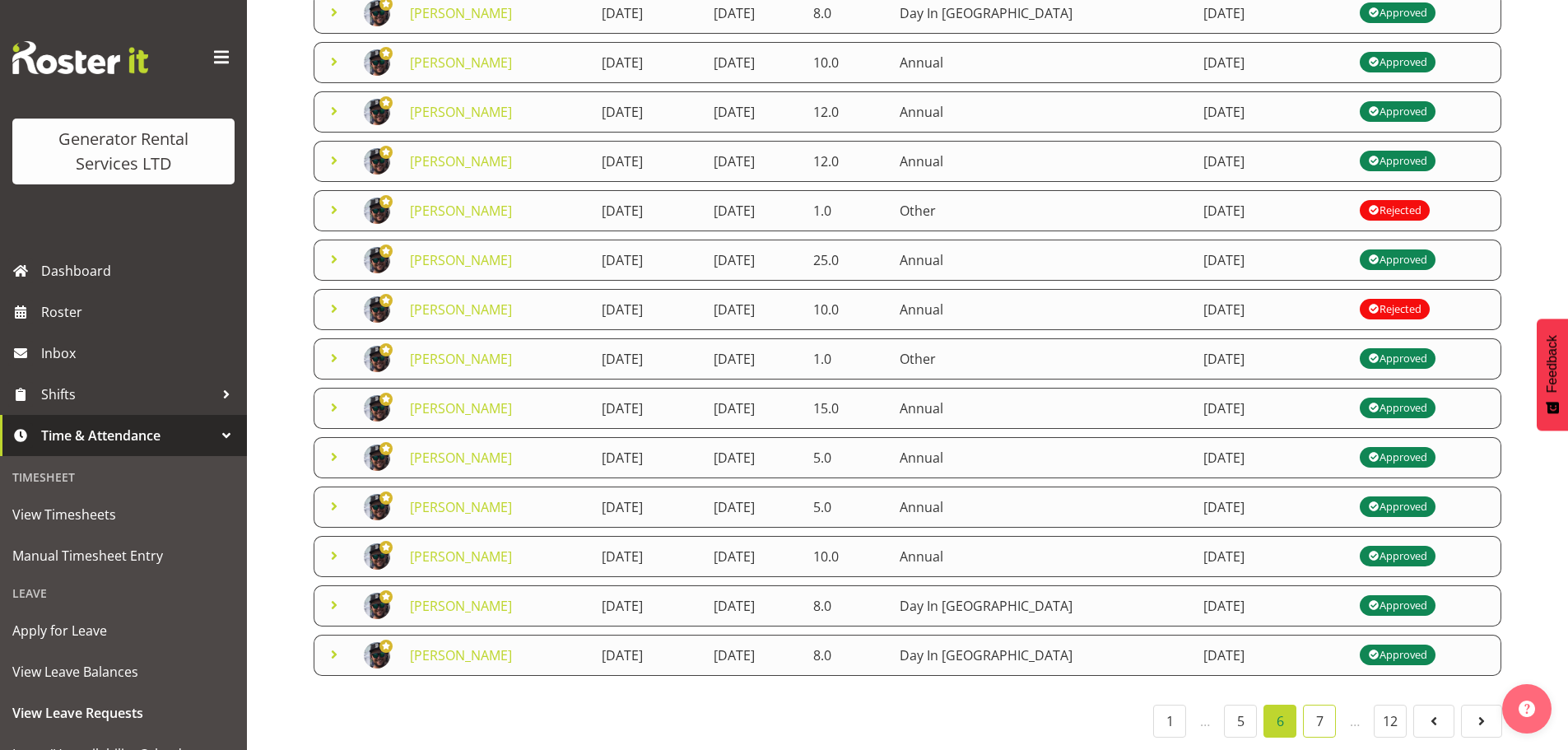
click at [1312, 704] on link "7" at bounding box center [1320, 721] width 33 height 33
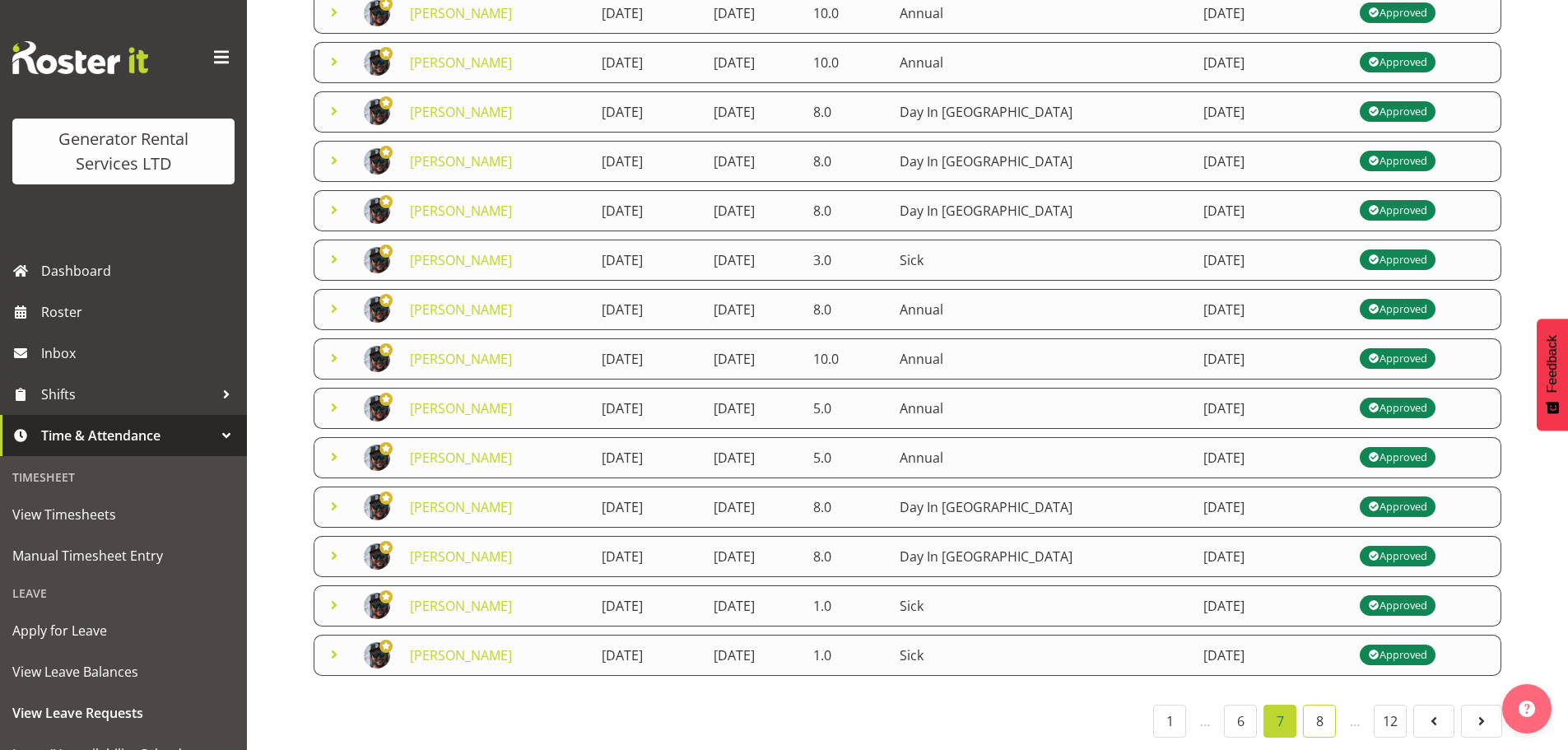
click at [1308, 710] on link "8" at bounding box center [1320, 721] width 33 height 33
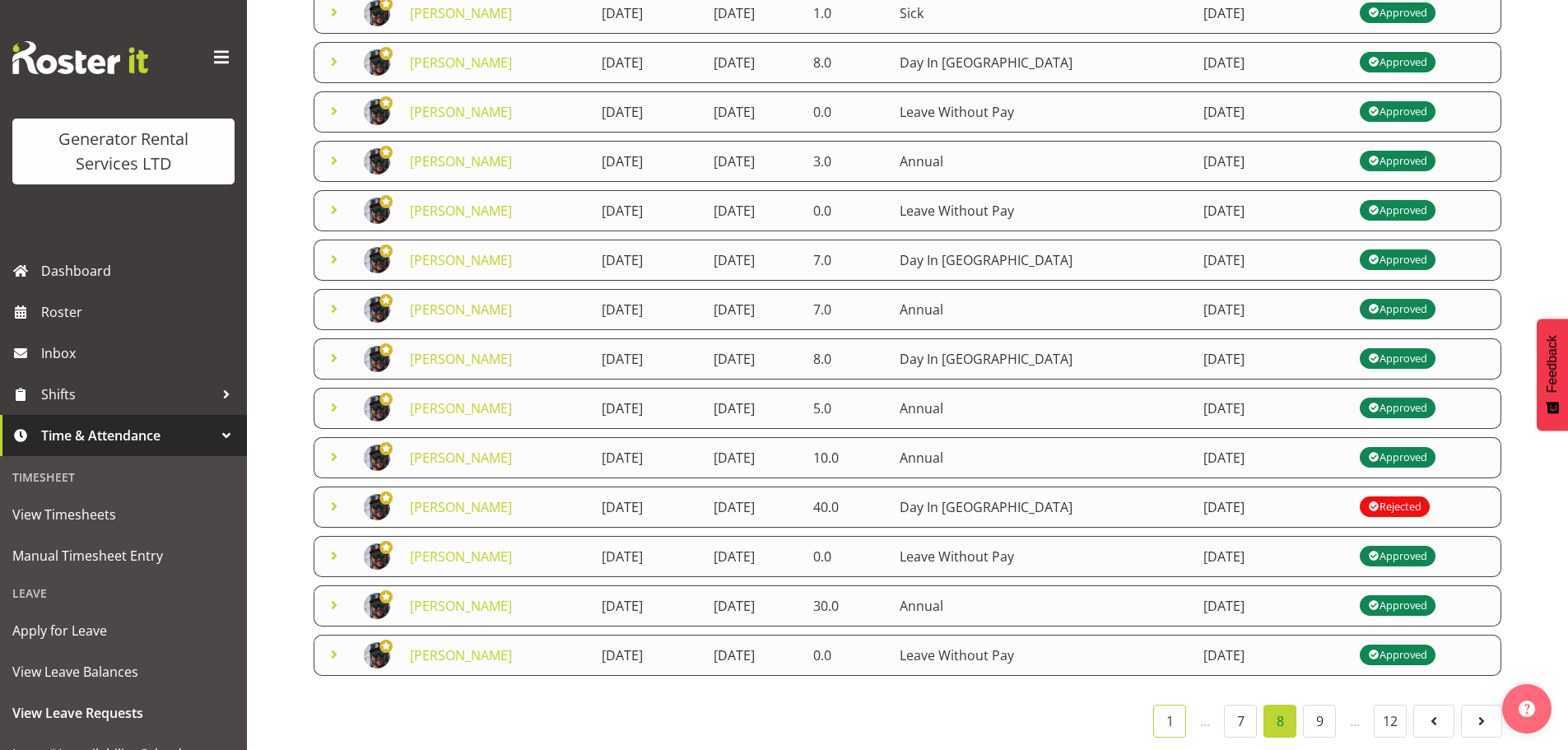
click at [1170, 713] on link "1" at bounding box center [1170, 721] width 33 height 33
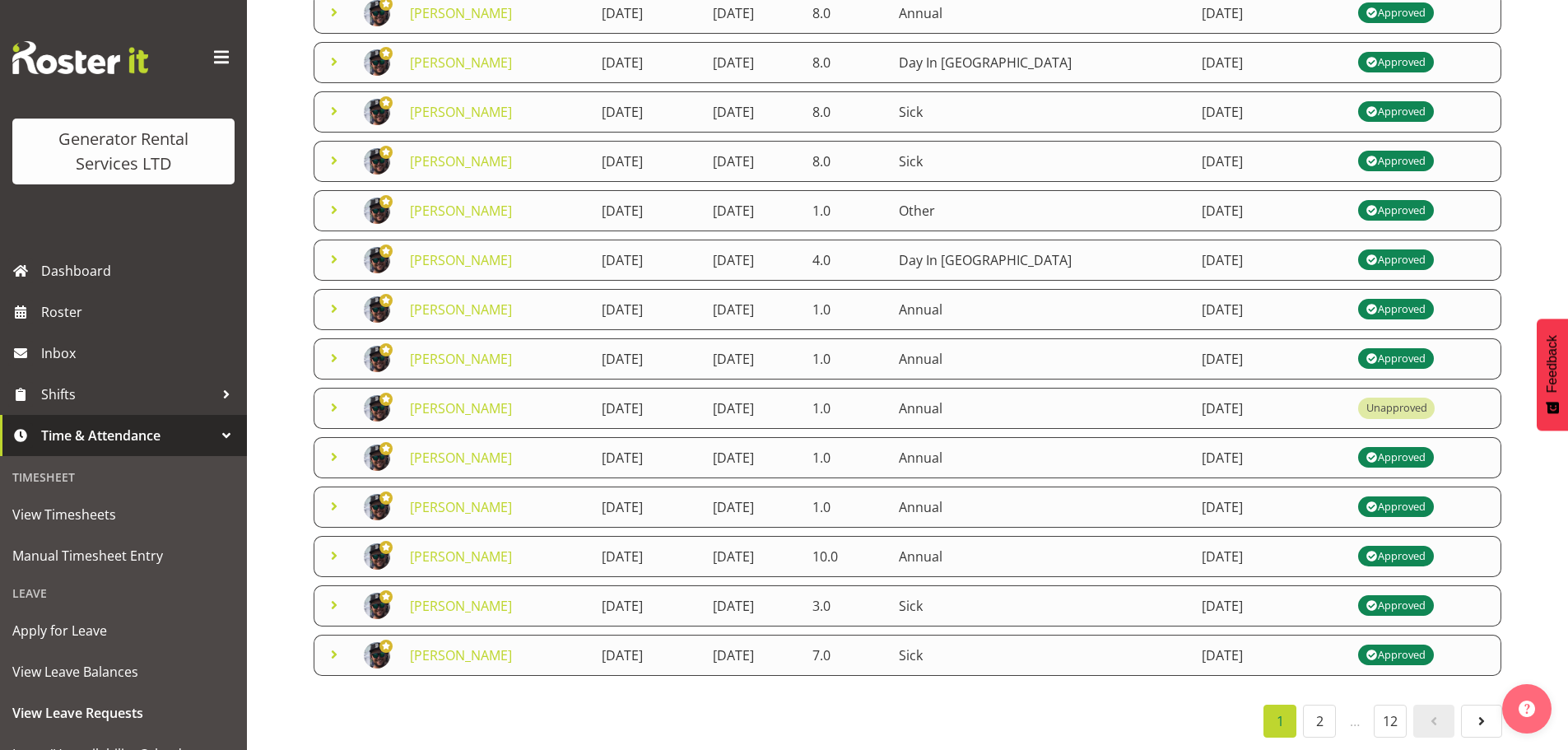
drag, startPoint x: 540, startPoint y: 298, endPoint x: 919, endPoint y: 298, distance: 379.0
click at [919, 298] on tr "Zak Tapling 29th September 2025 3rd October 2025 1.0 Annual 19th May 2025 Appro…" at bounding box center [908, 308] width 1188 height 41
click at [803, 300] on td "3rd October 2025" at bounding box center [753, 308] width 100 height 41
click at [85, 320] on span "Roster" at bounding box center [140, 312] width 198 height 25
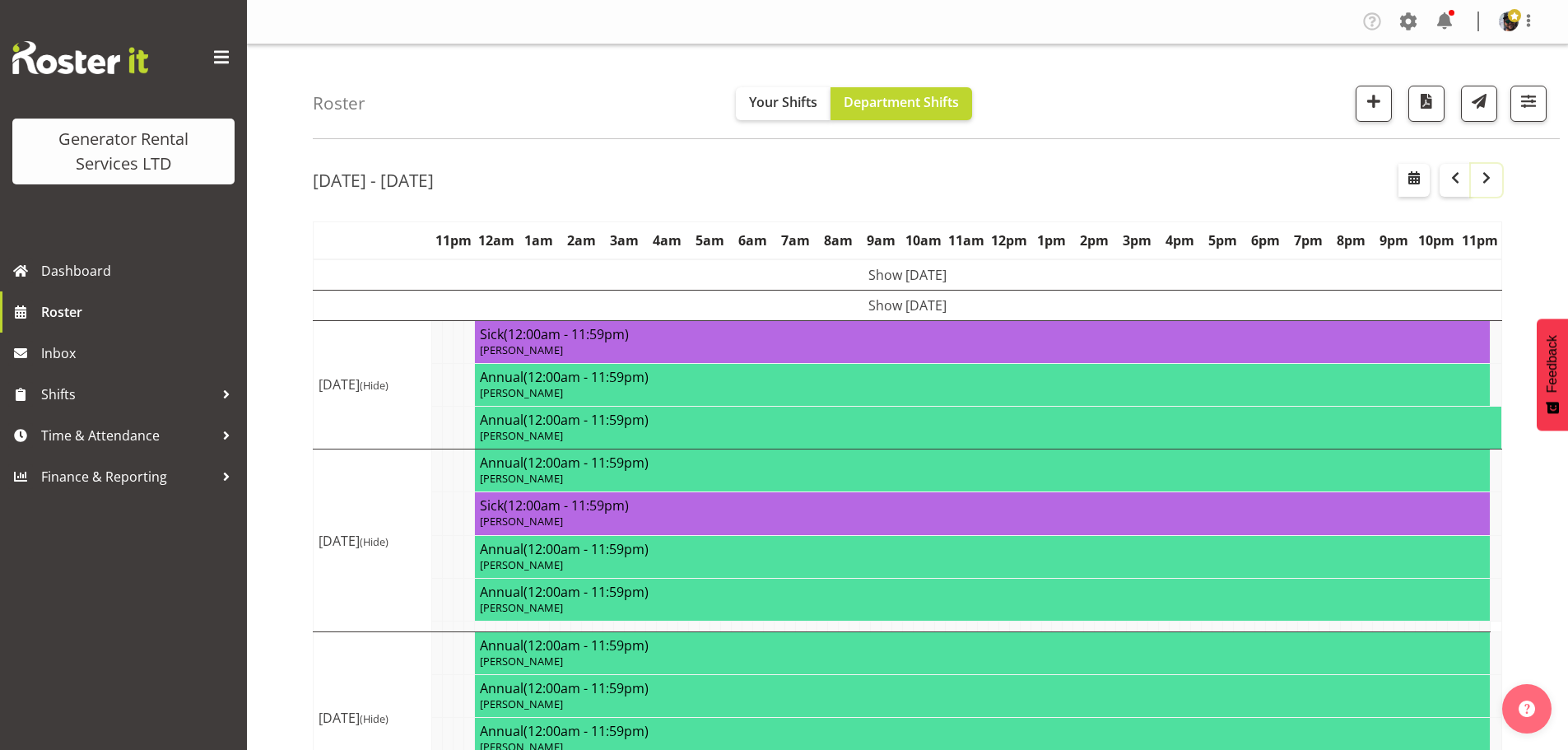
click at [1490, 185] on span "button" at bounding box center [1486, 178] width 20 height 20
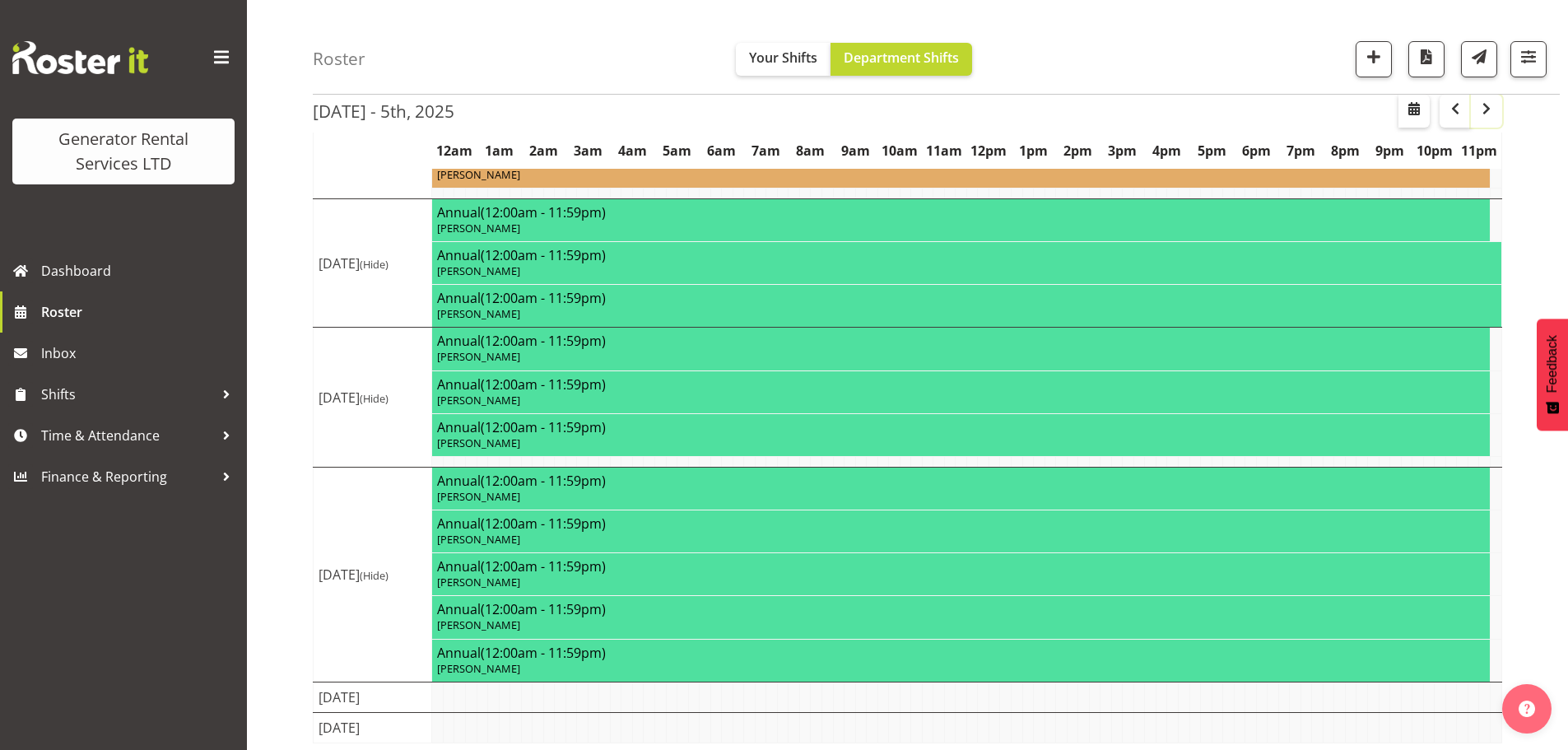
scroll to position [335, 0]
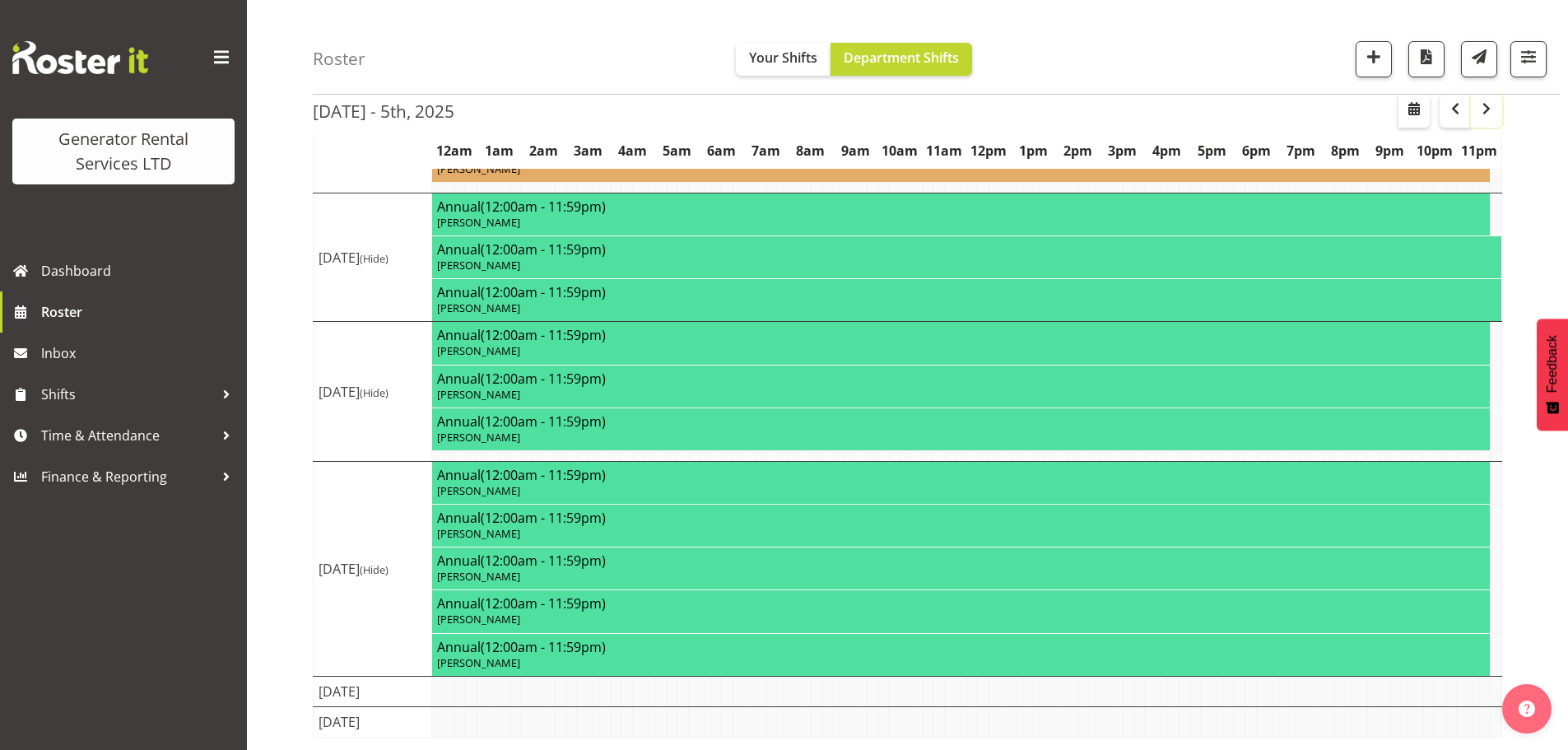
click at [1477, 109] on span "button" at bounding box center [1486, 109] width 20 height 20
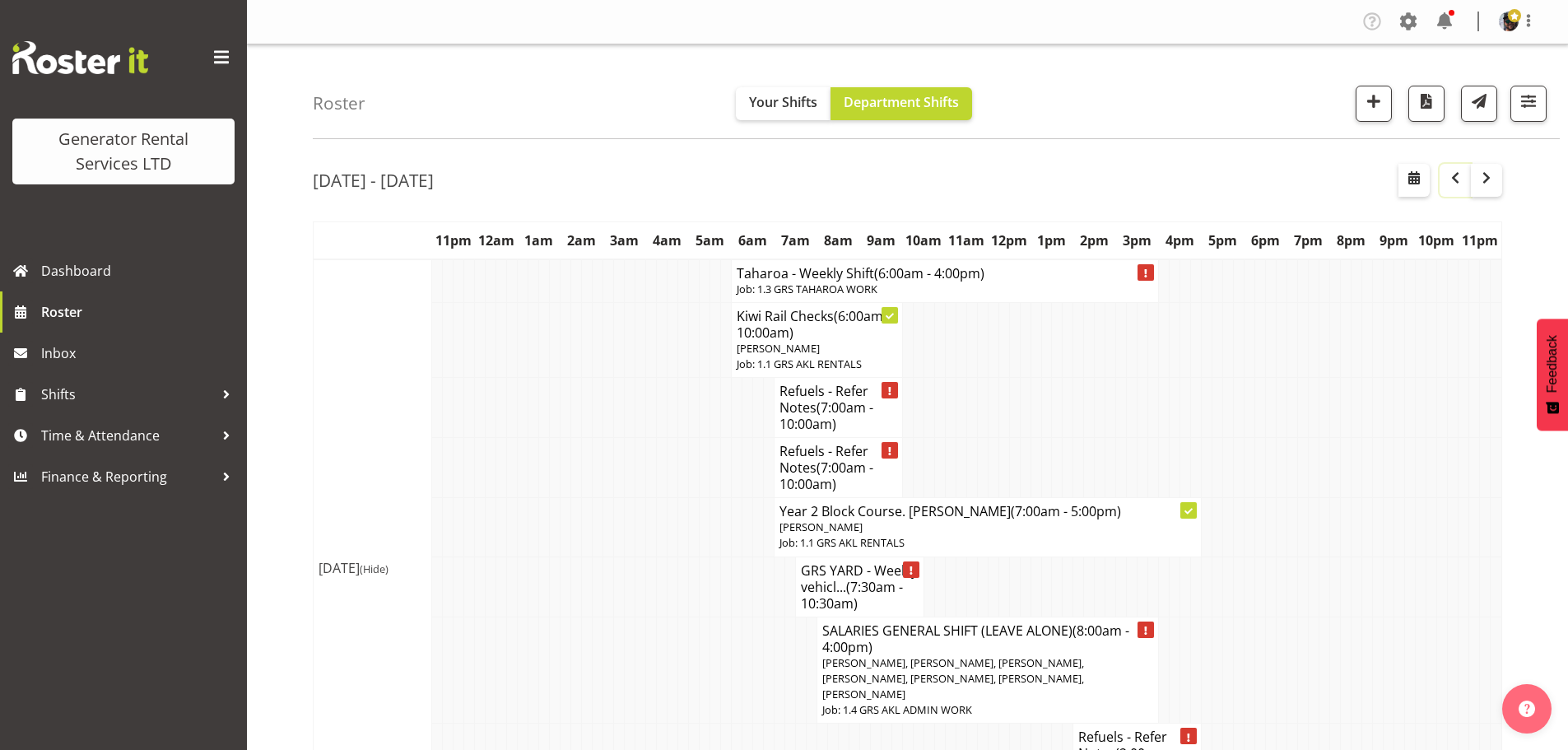
click at [1457, 182] on span "button" at bounding box center [1456, 178] width 20 height 20
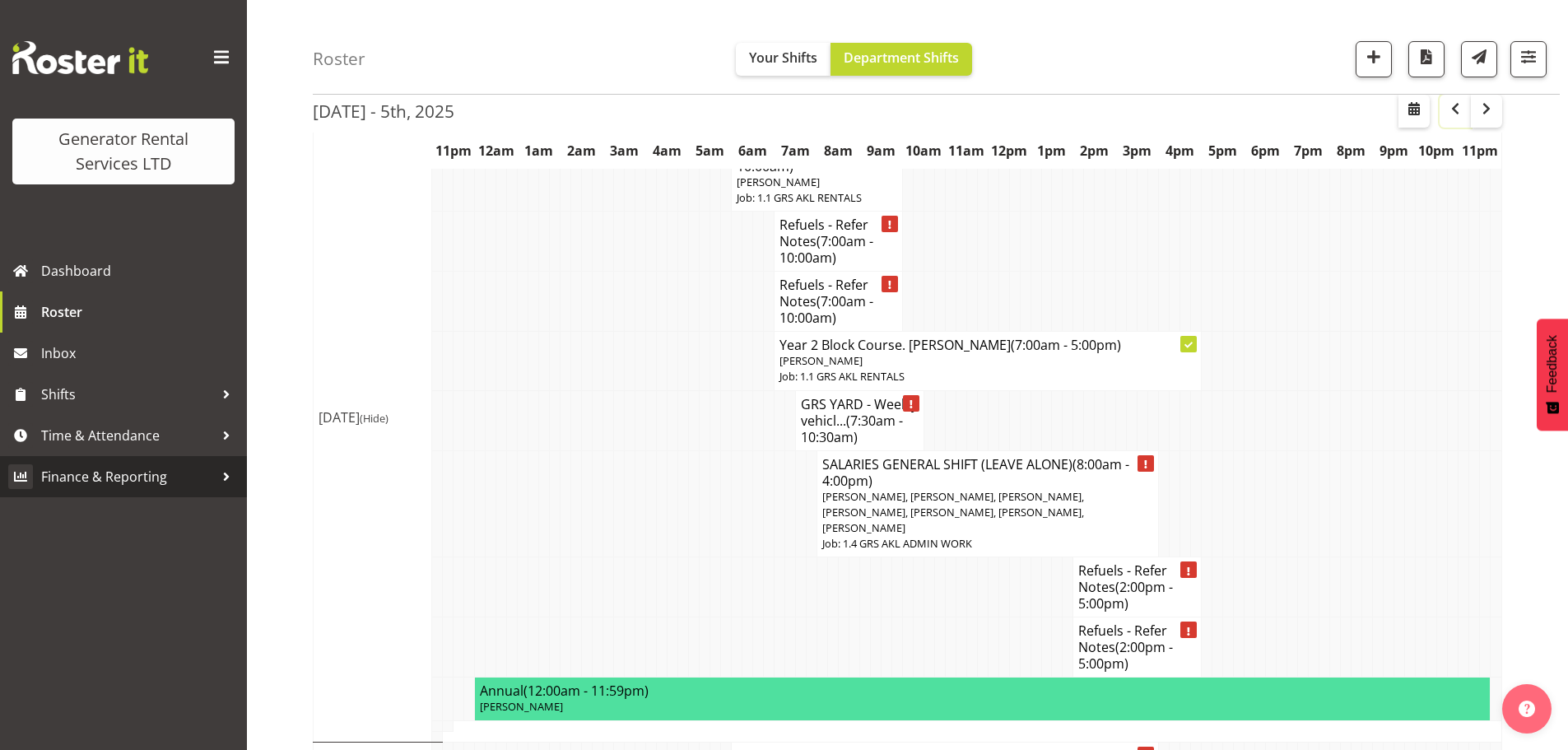
scroll to position [192, 0]
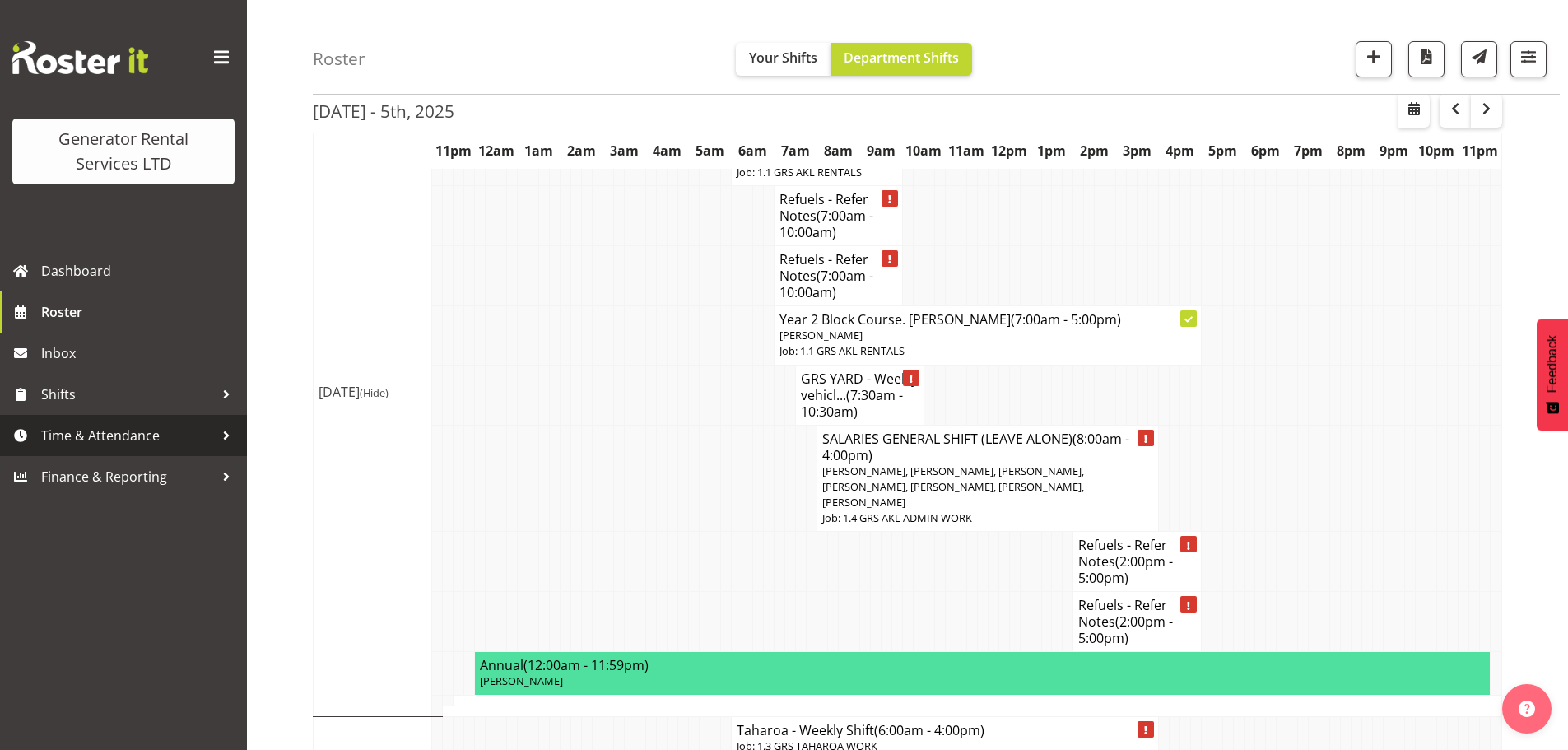
click at [75, 435] on span "Time & Attendance" at bounding box center [127, 436] width 173 height 25
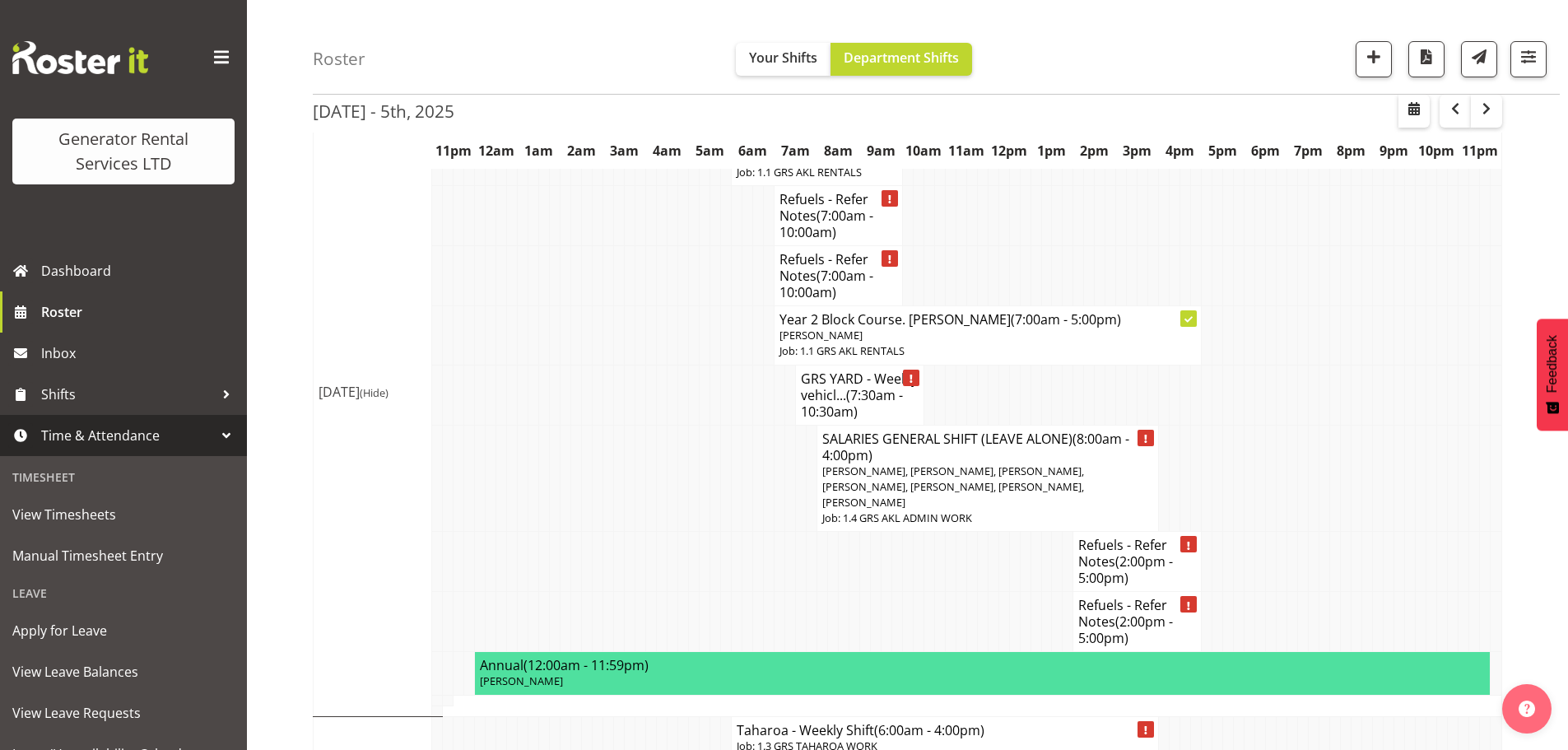
click at [180, 436] on span "Time & Attendance" at bounding box center [127, 436] width 173 height 25
